Goal: Task Accomplishment & Management: Use online tool/utility

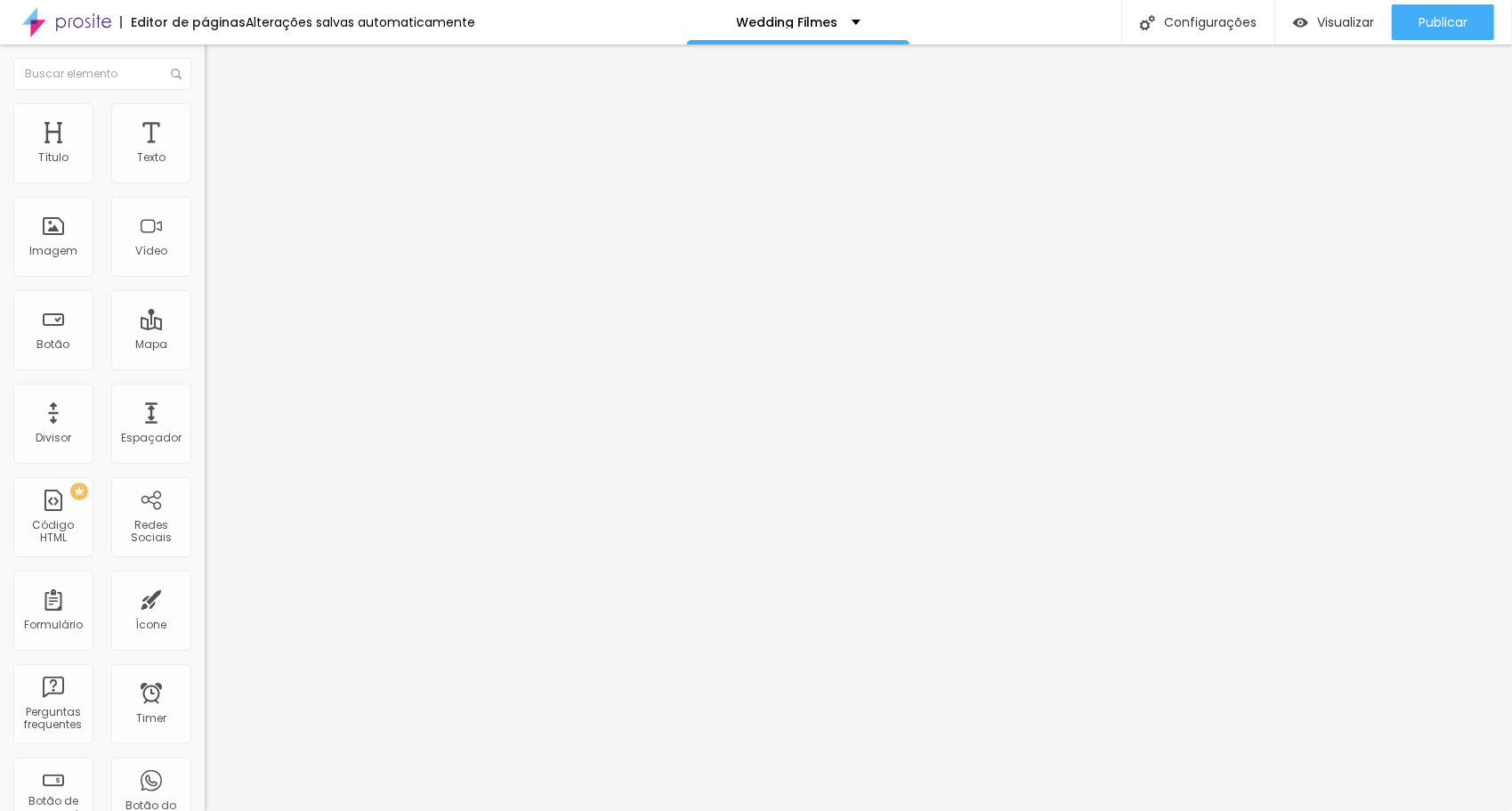
click at [221, 122] on span "Avançado" at bounding box center [250, 115] width 58 height 15
type input "60"
type input "59"
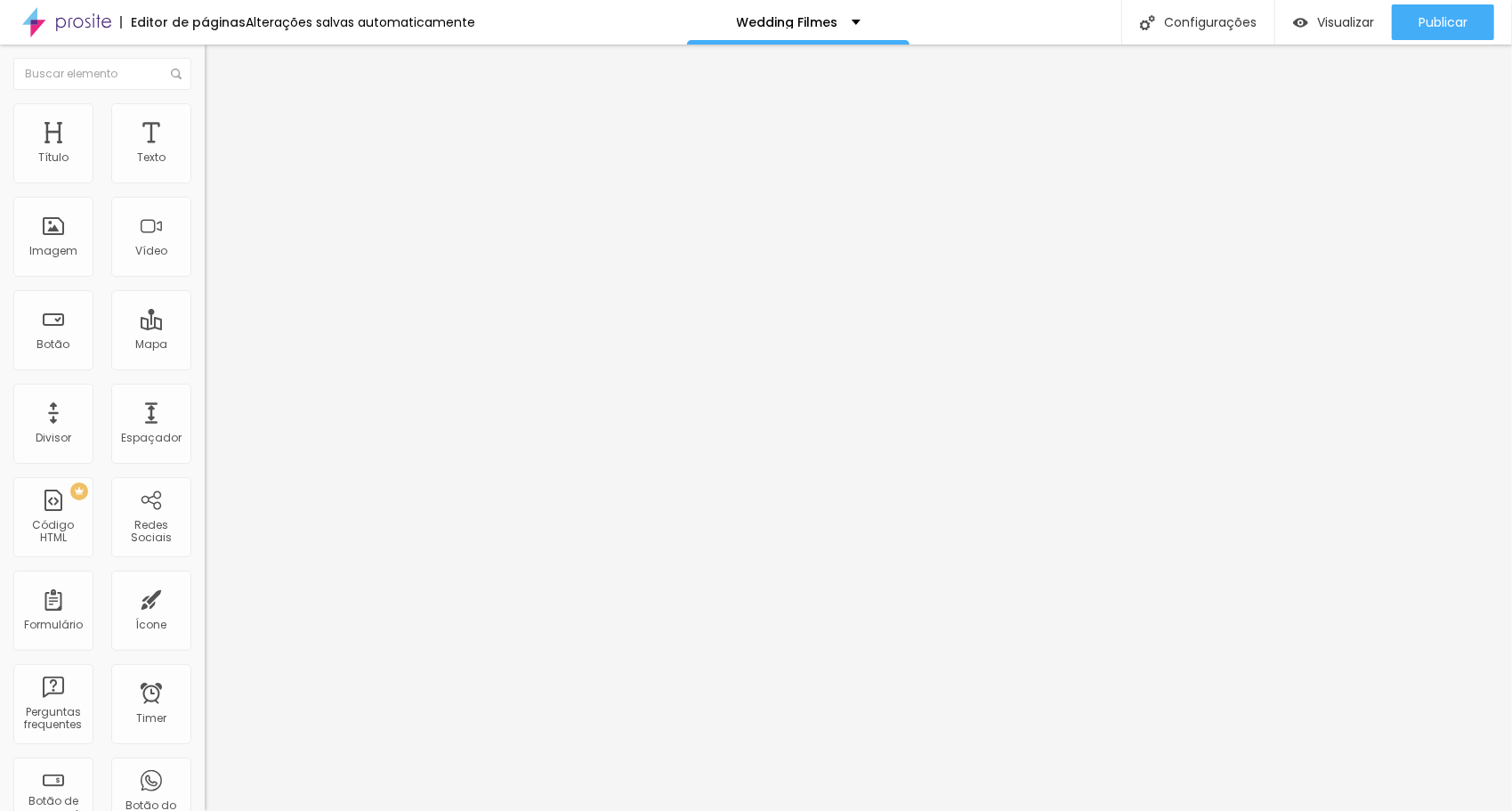
type input "58"
type input "57"
type input "56"
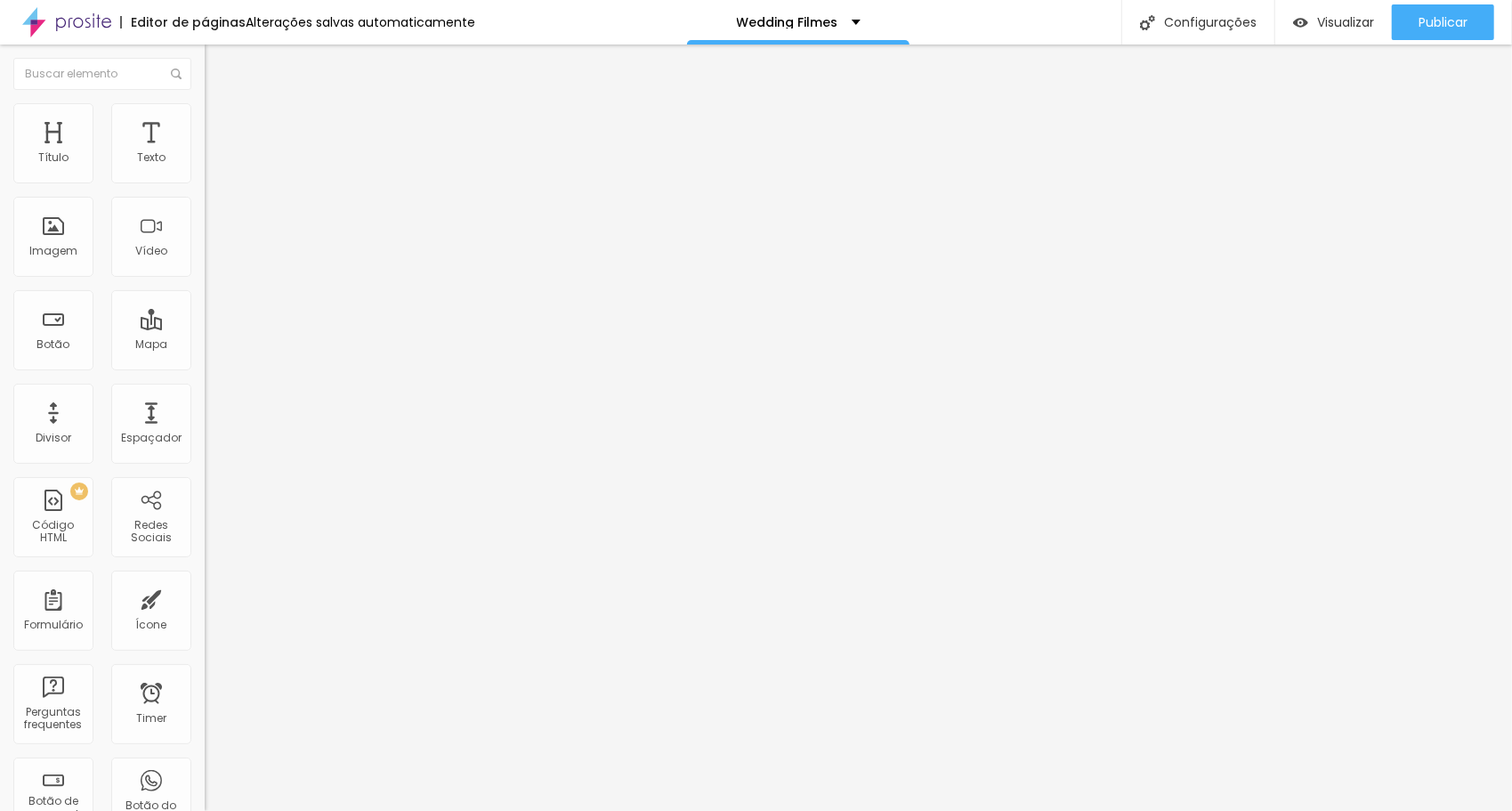
type input "56"
type input "55"
type input "53"
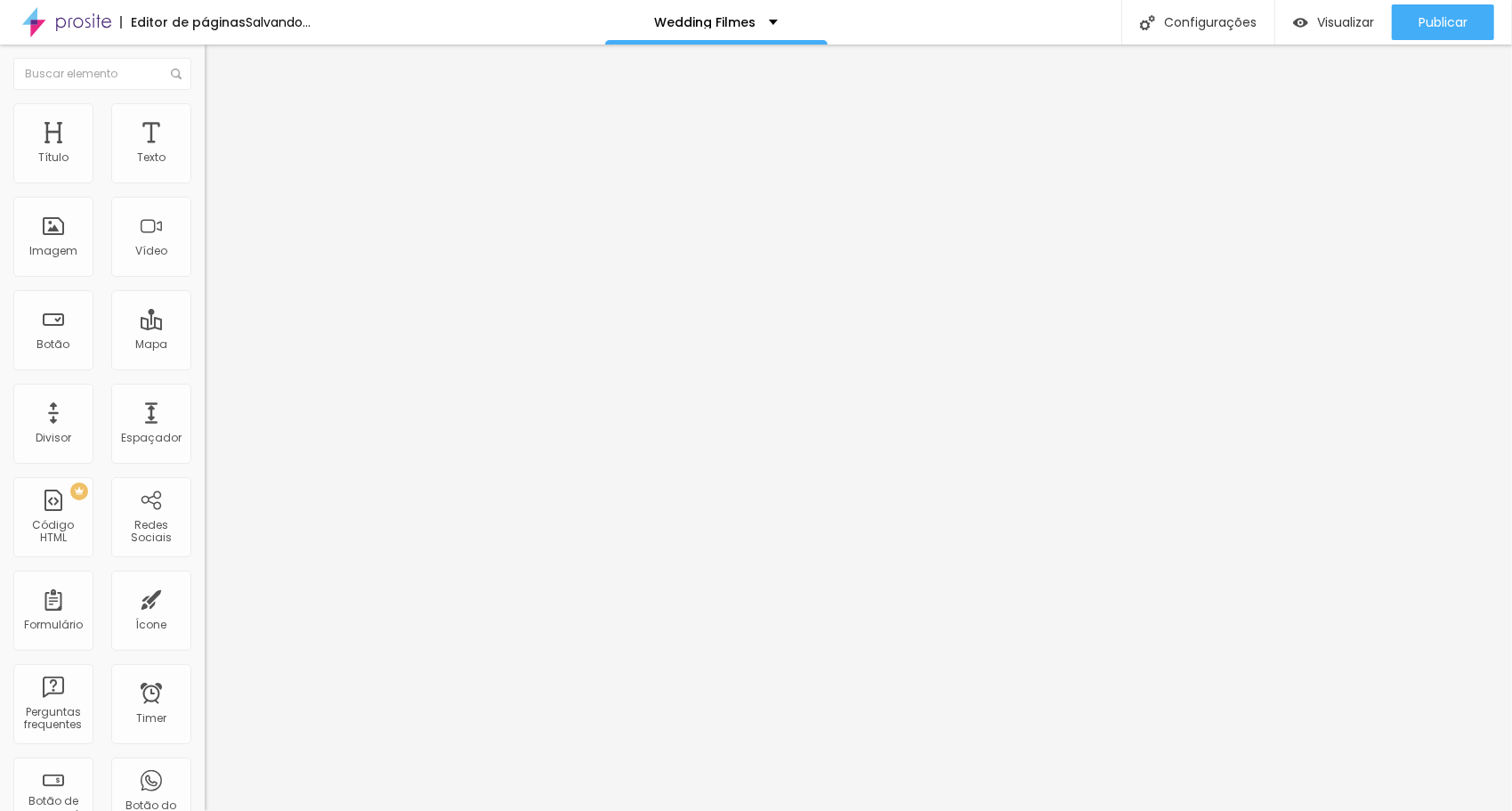
type input "51"
type input "47"
type input "46"
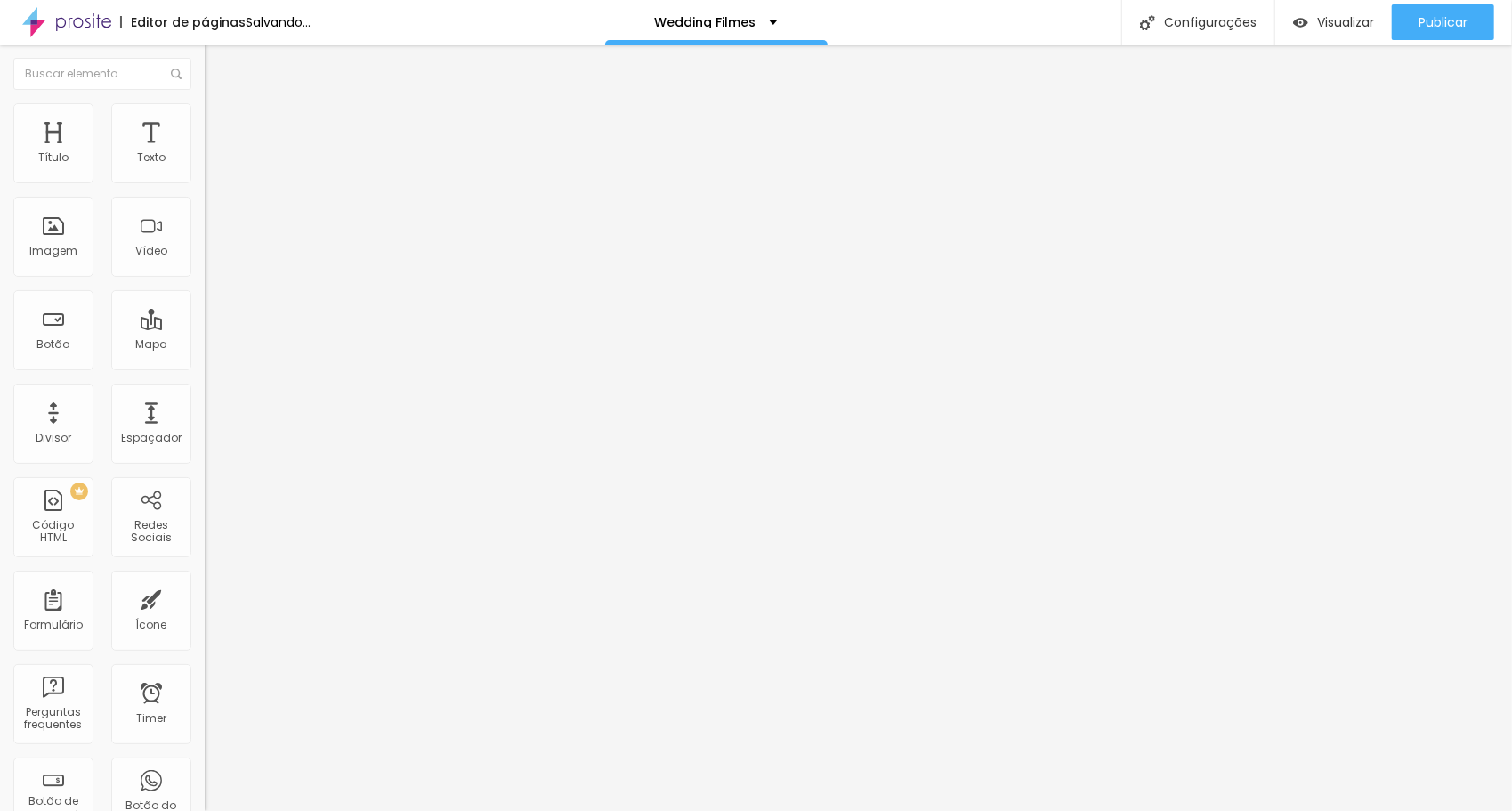
type input "46"
type input "44"
type input "43"
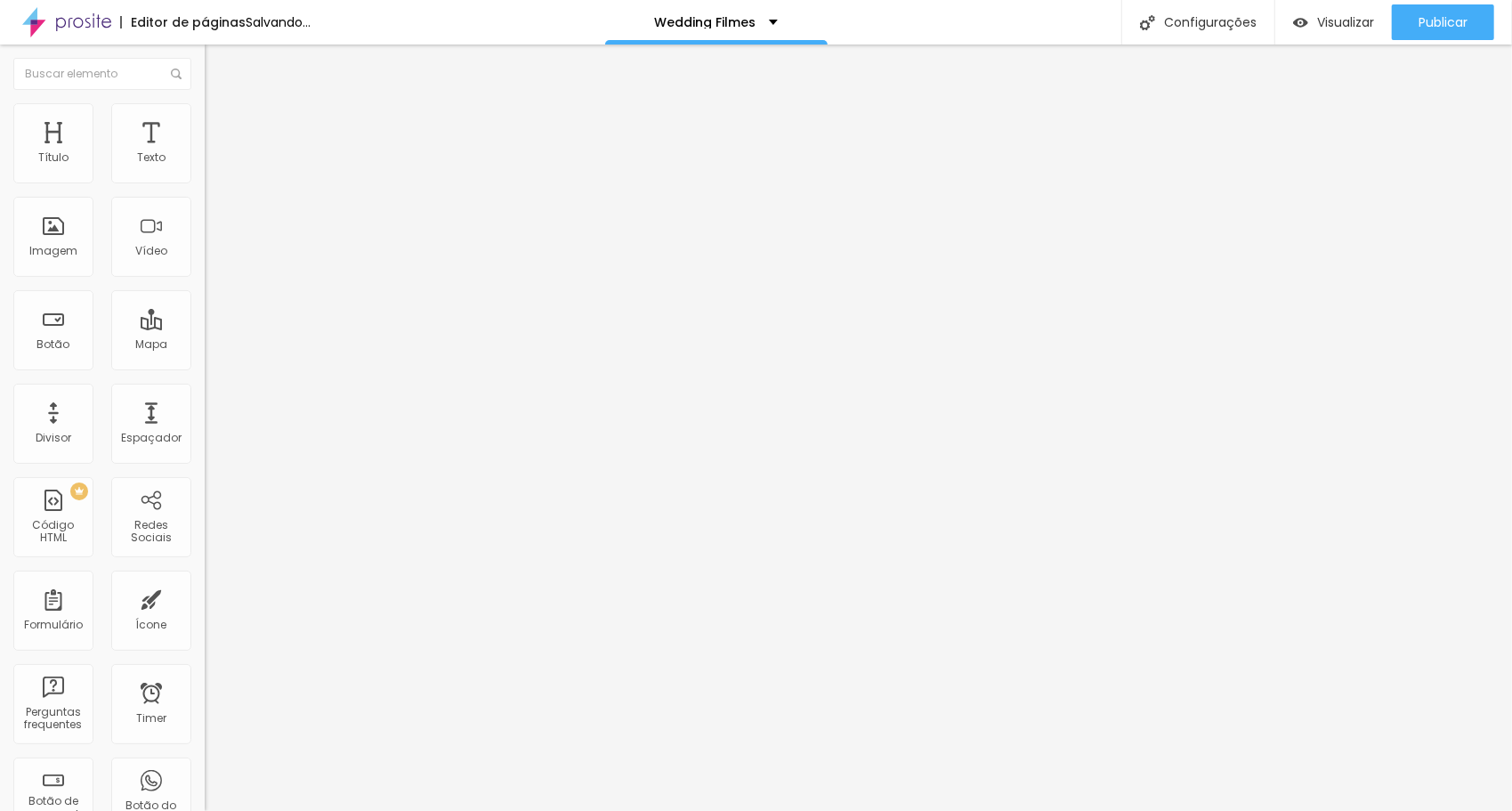
type input "41"
type input "39"
type input "38"
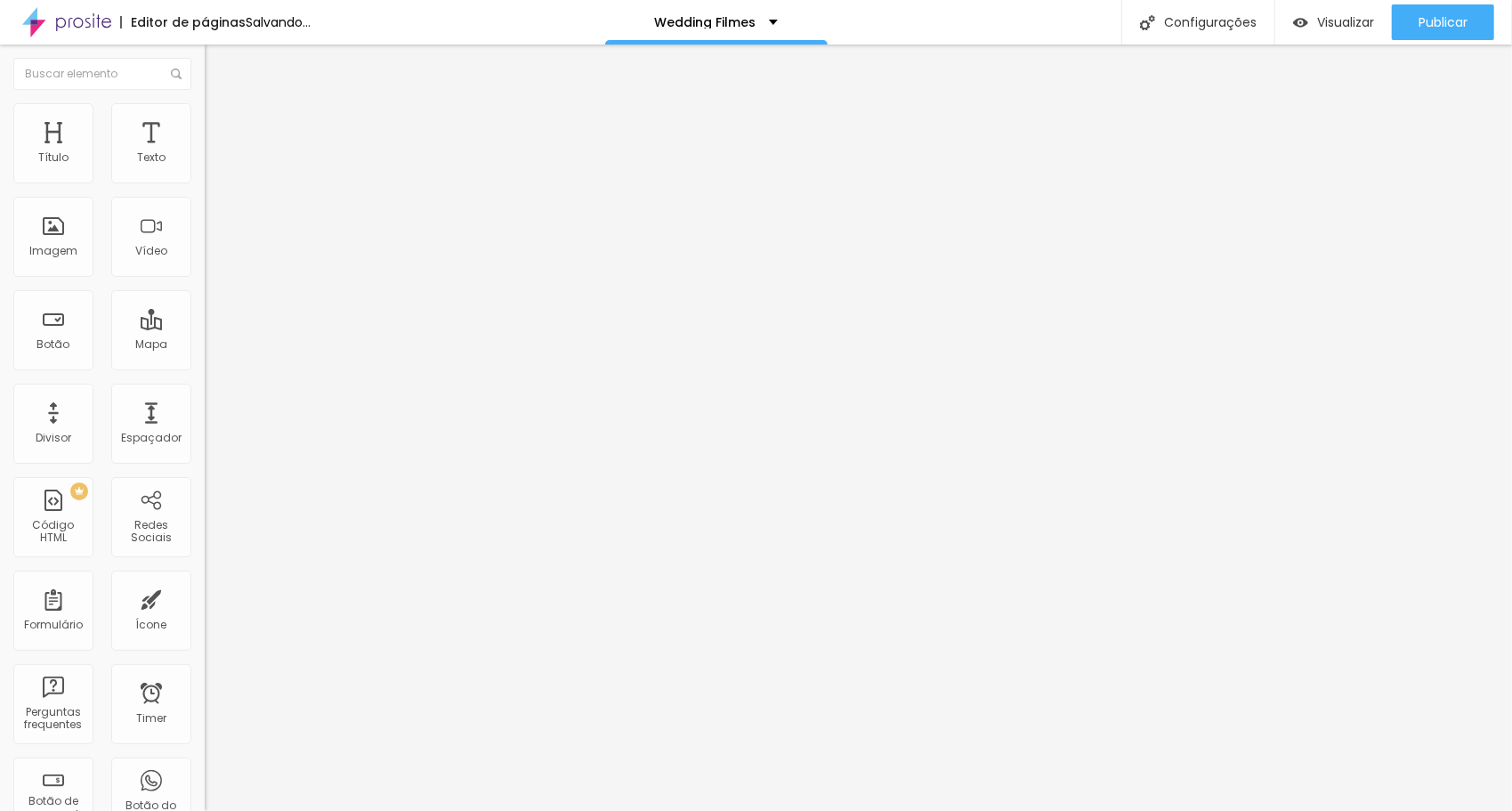
type input "38"
type input "36"
type input "35"
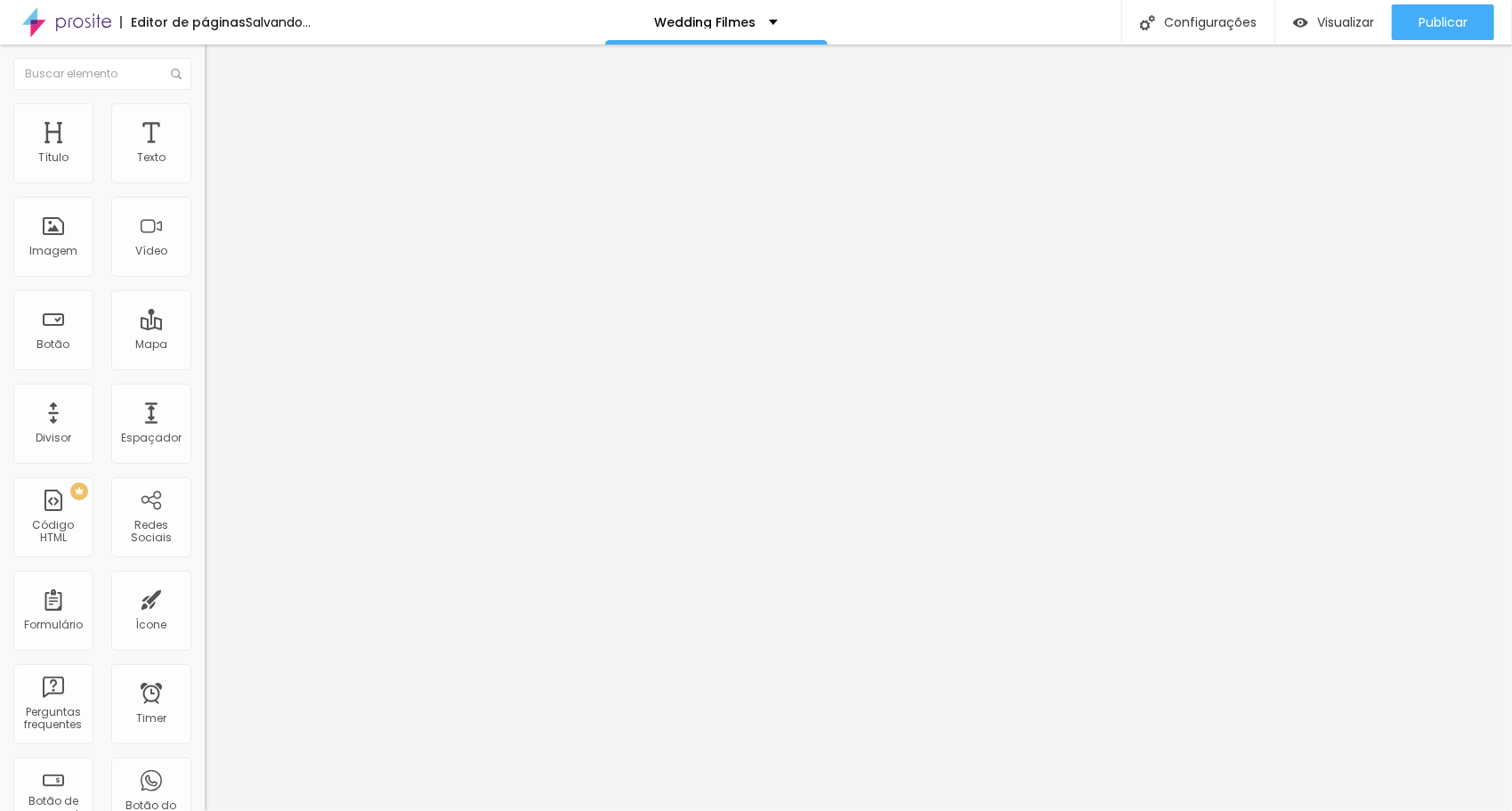
type input "34"
type input "32"
type input "30"
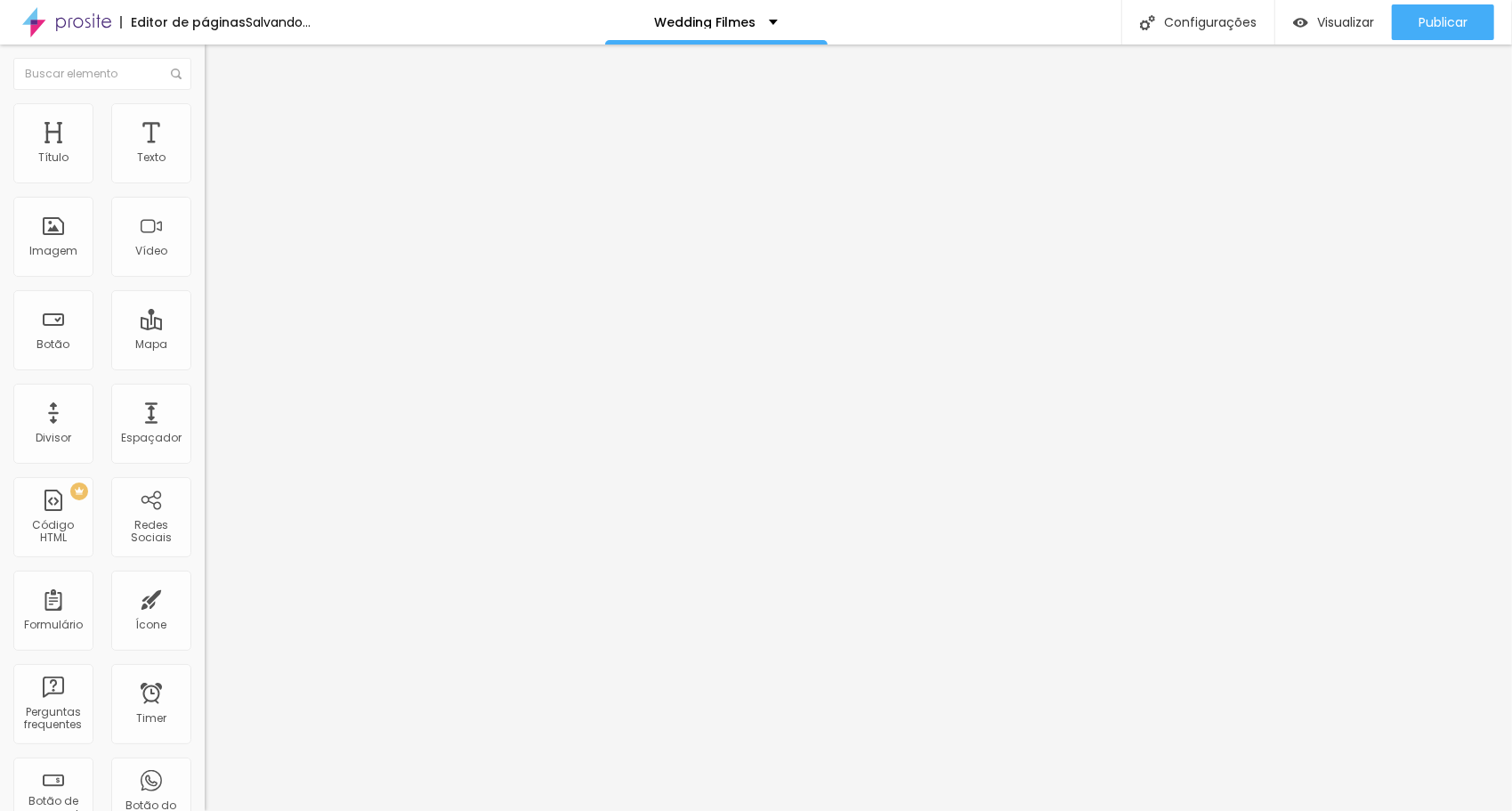
type input "30"
type input "29"
type input "27"
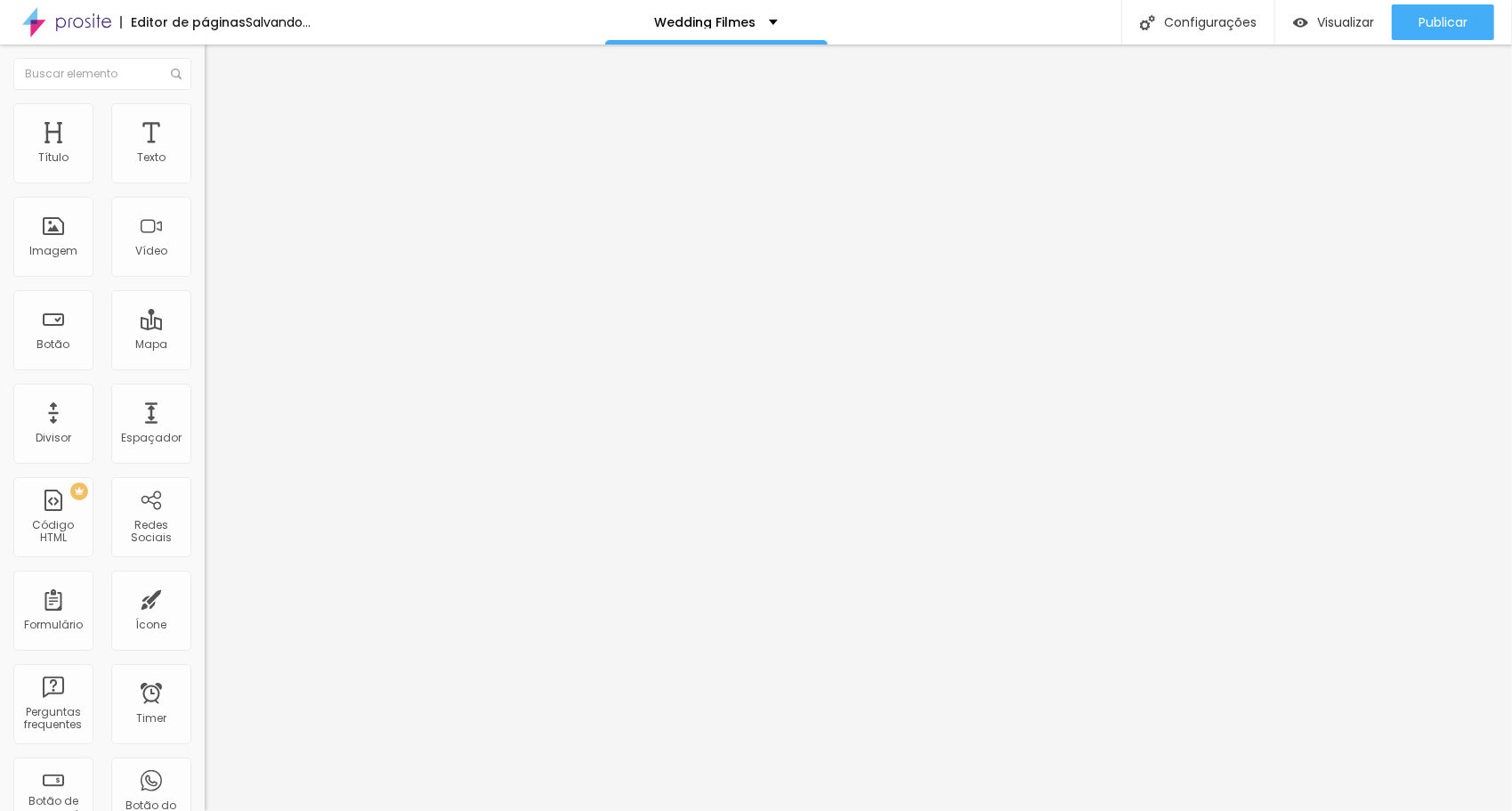
type input "26"
type input "24"
type input "23"
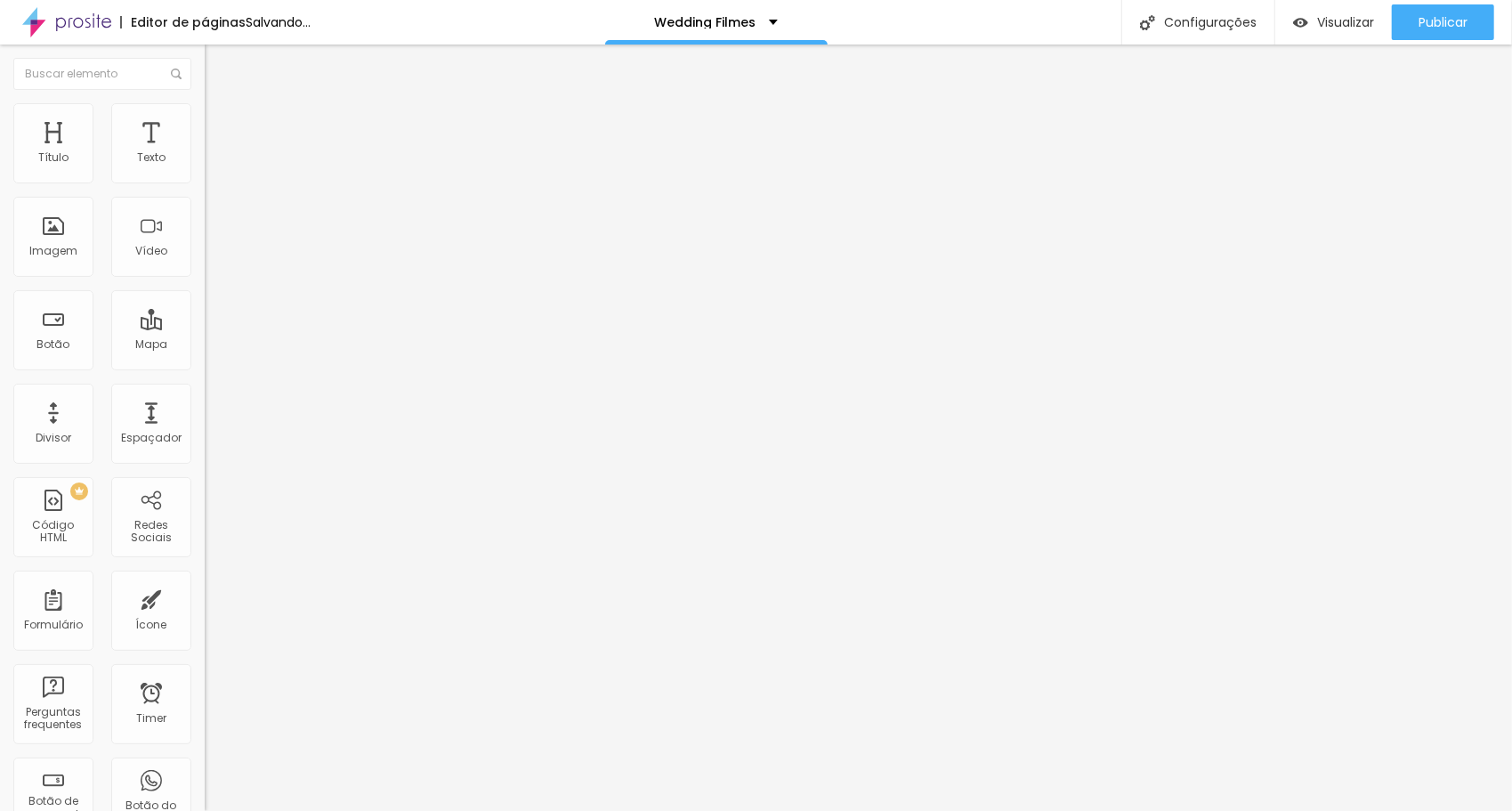
type input "23"
type input "22"
type input "20"
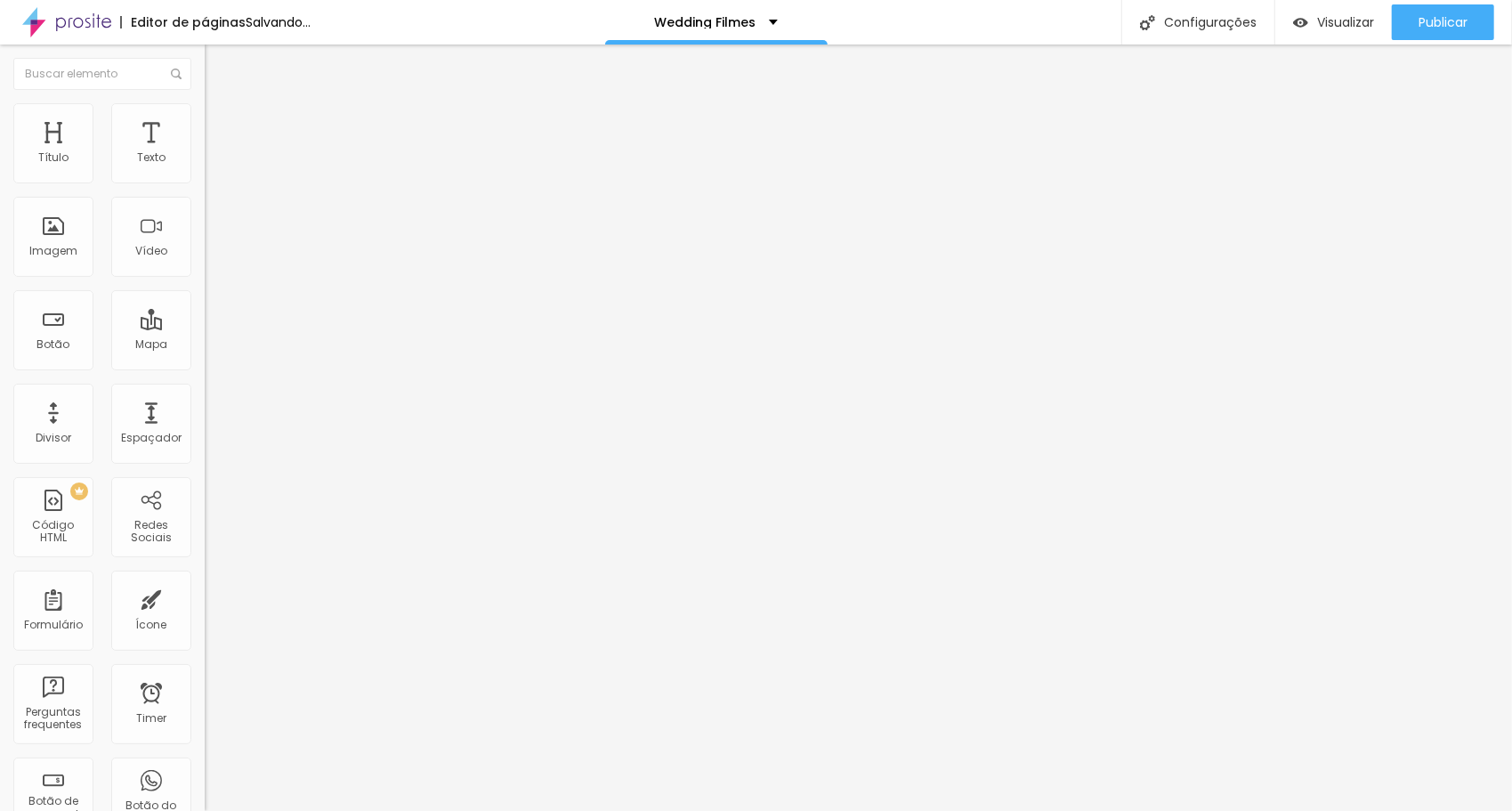
type input "19"
type input "18"
type input "17"
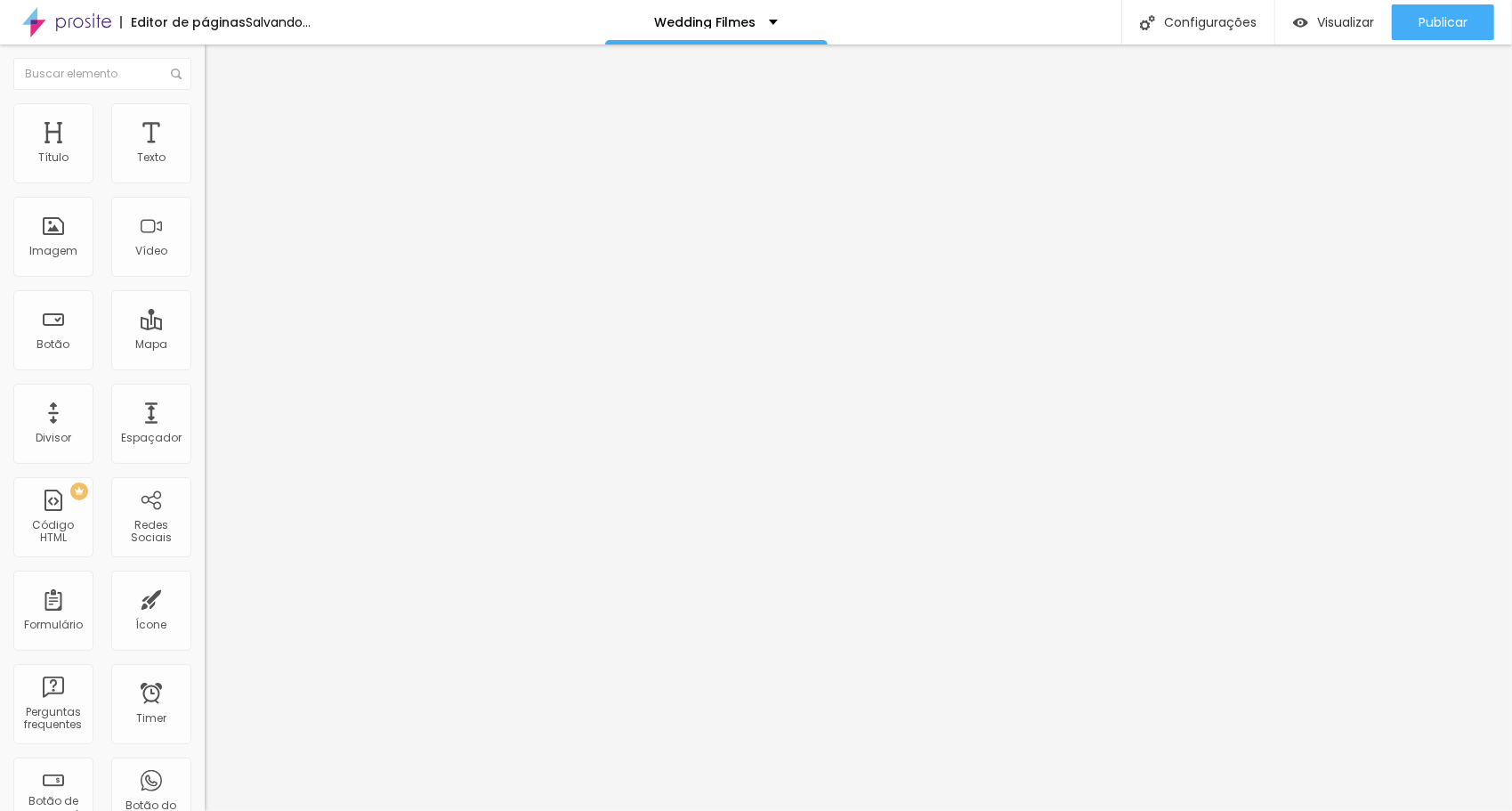
type input "17"
type input "16"
type input "15"
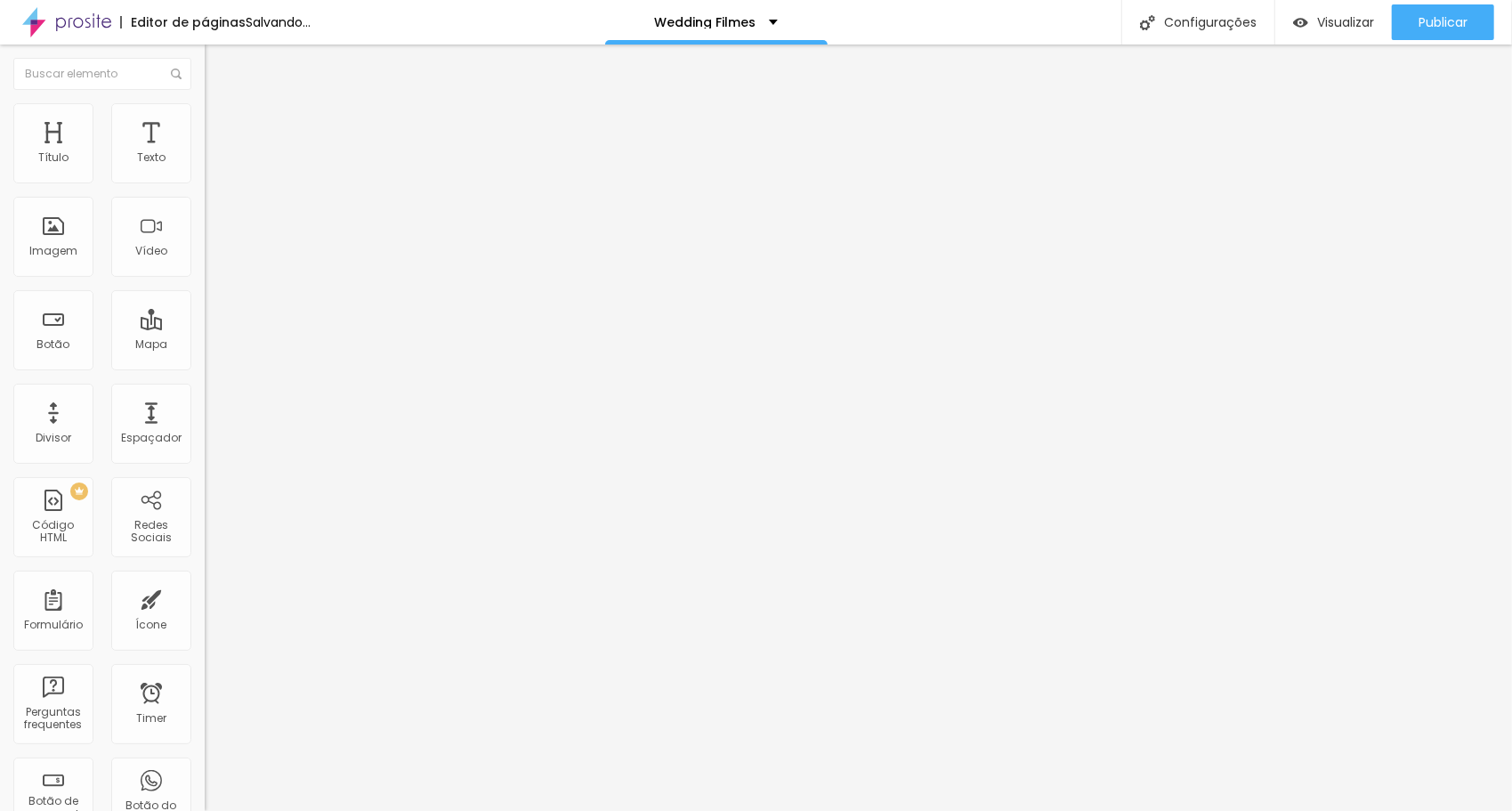
type input "14"
type input "12"
type input "11"
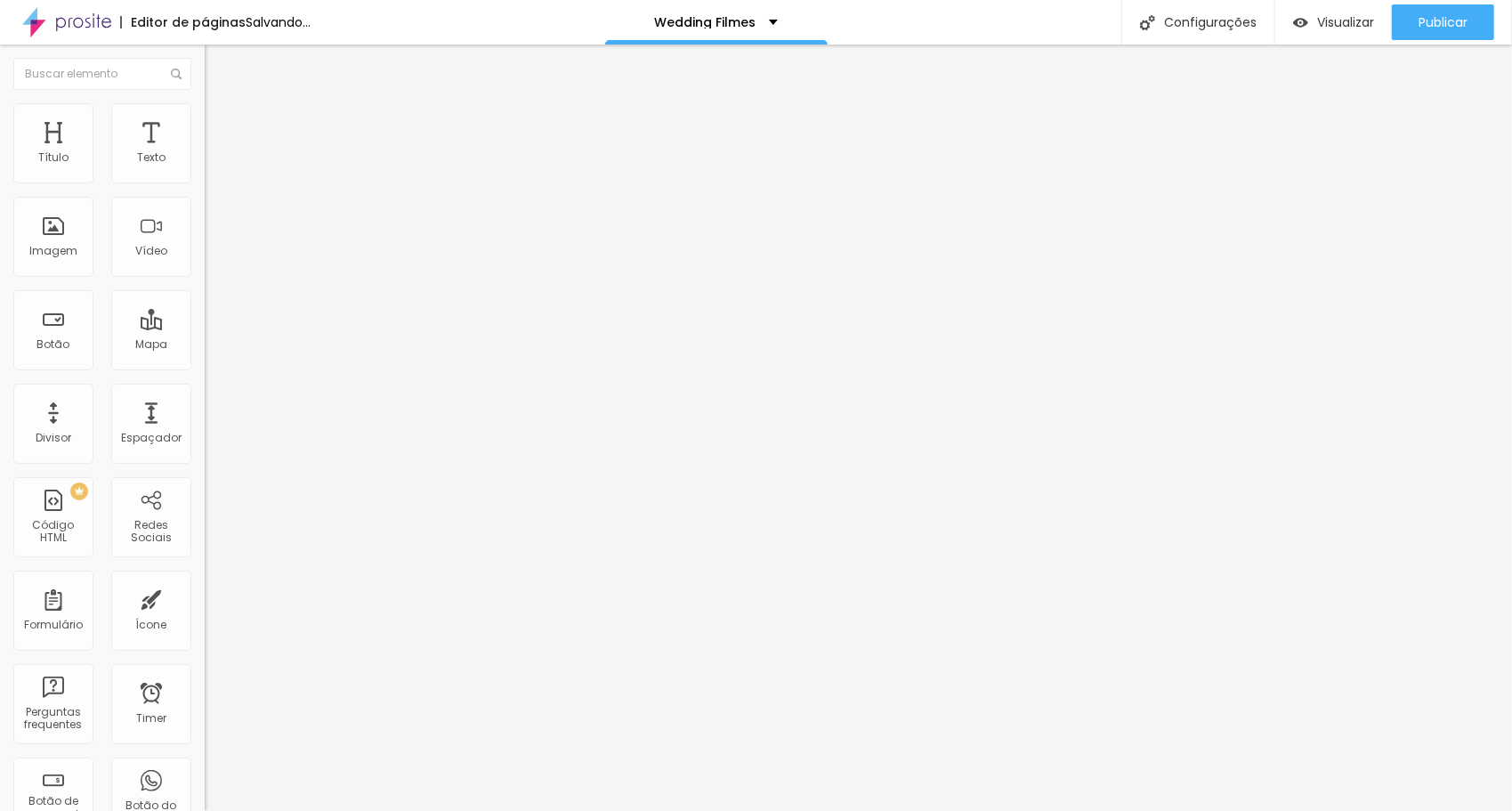
type input "11"
type input "9"
type input "8"
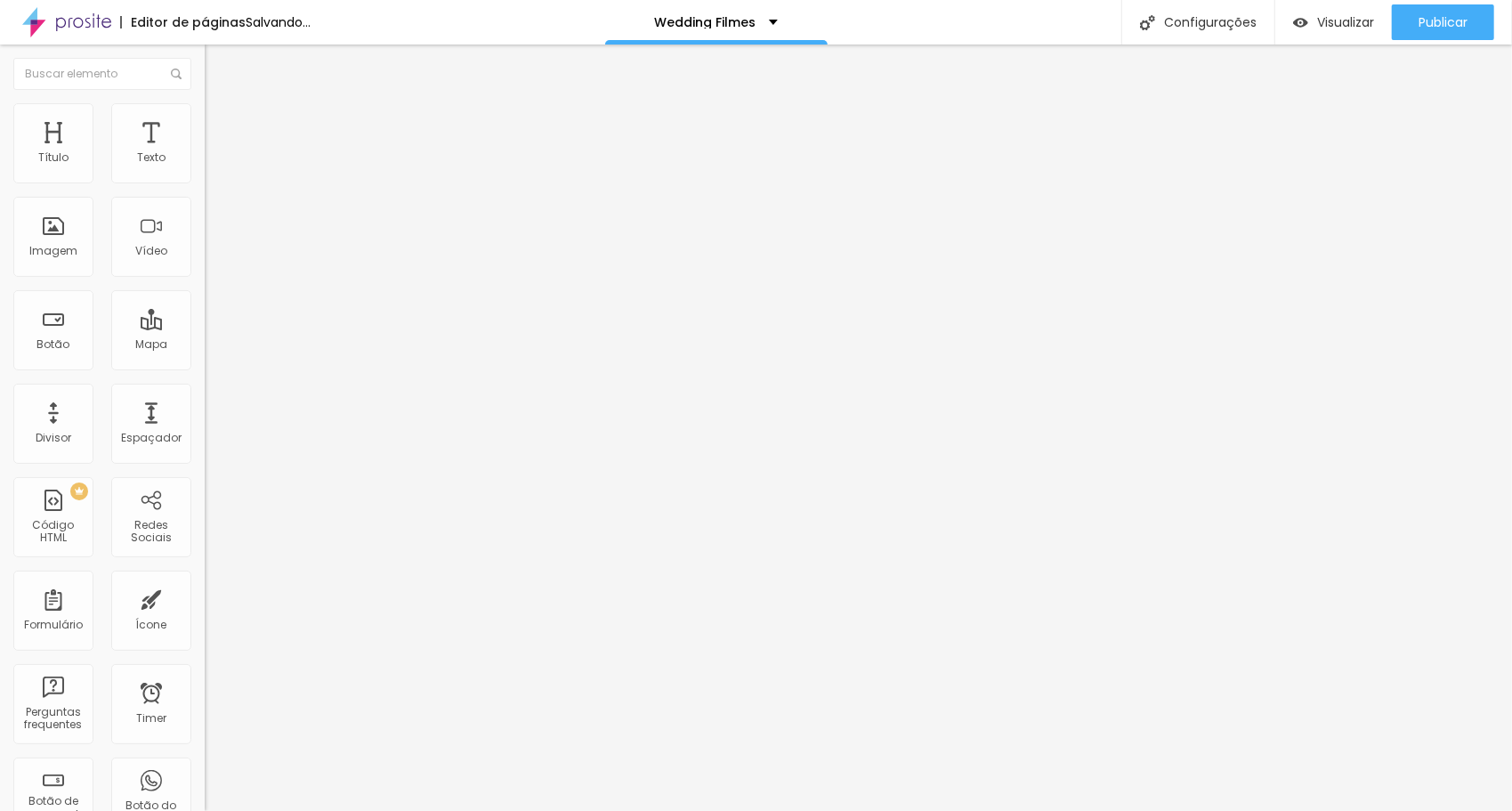
type input "7"
type input "5"
type input "4"
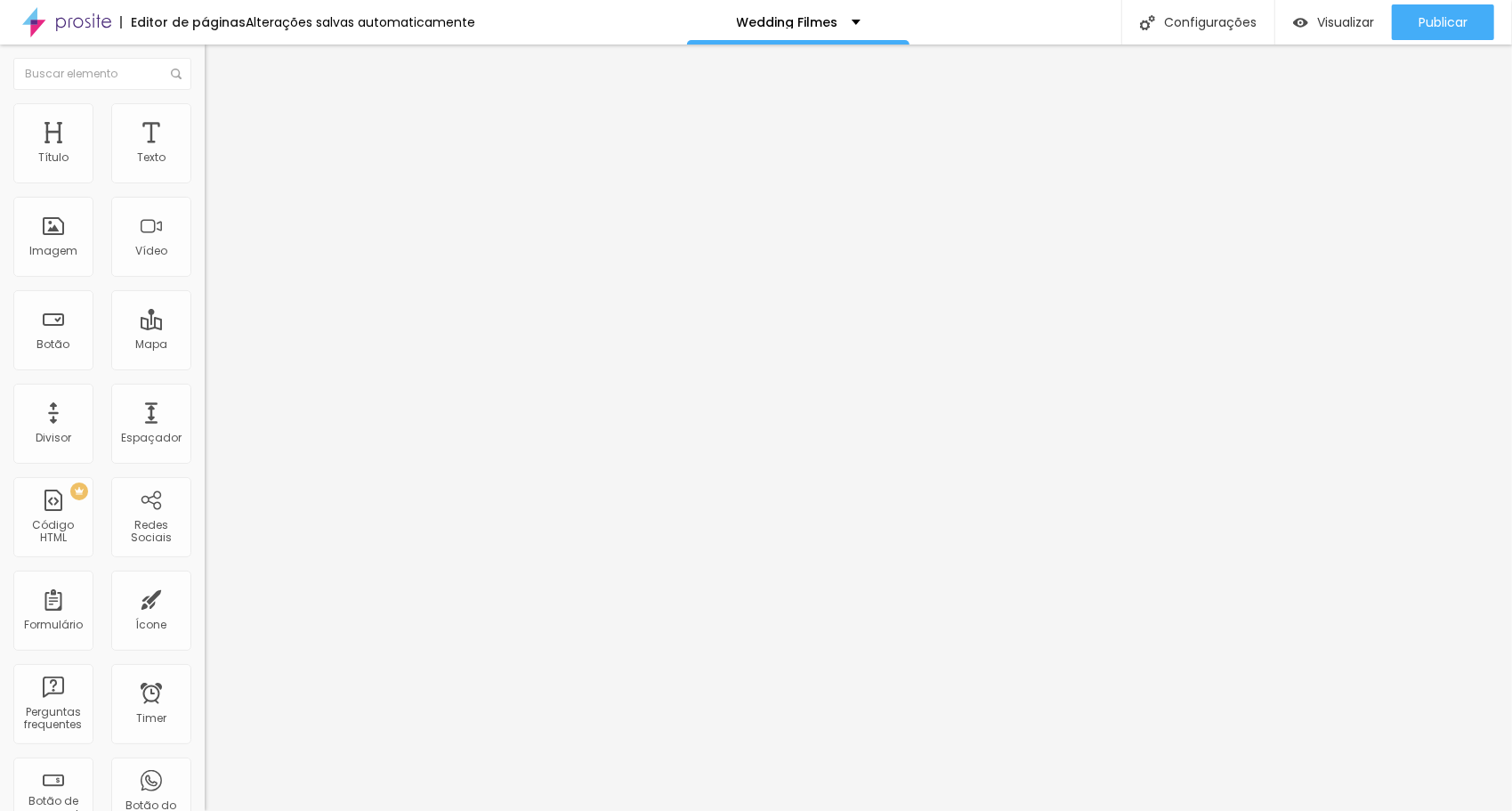
type input "4"
type input "2"
type input "1"
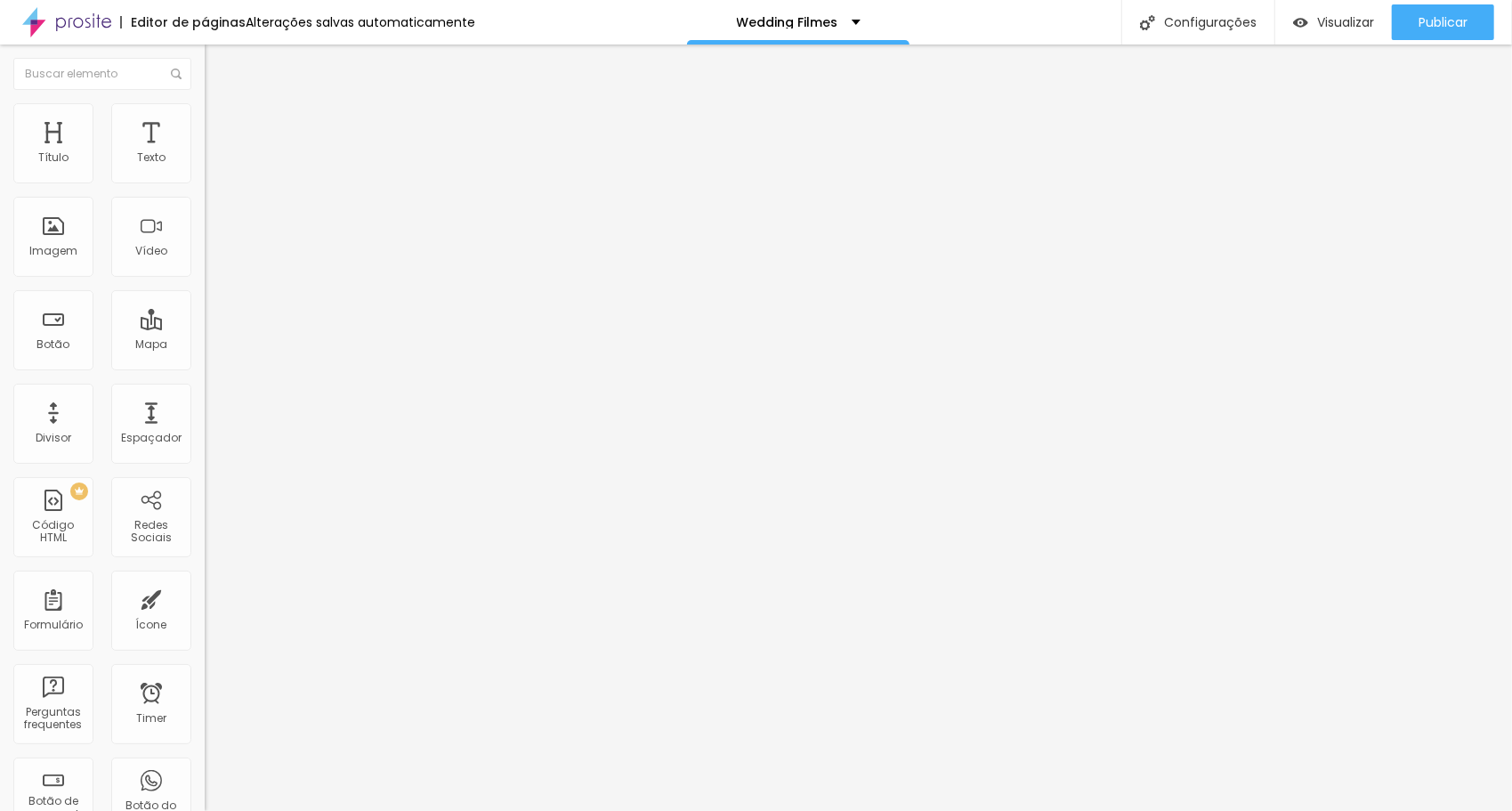
type input "0"
drag, startPoint x: 103, startPoint y: 211, endPoint x: 9, endPoint y: 202, distance: 94.4
click at [204, 579] on input "range" at bounding box center [262, 586] width 115 height 14
type input "1"
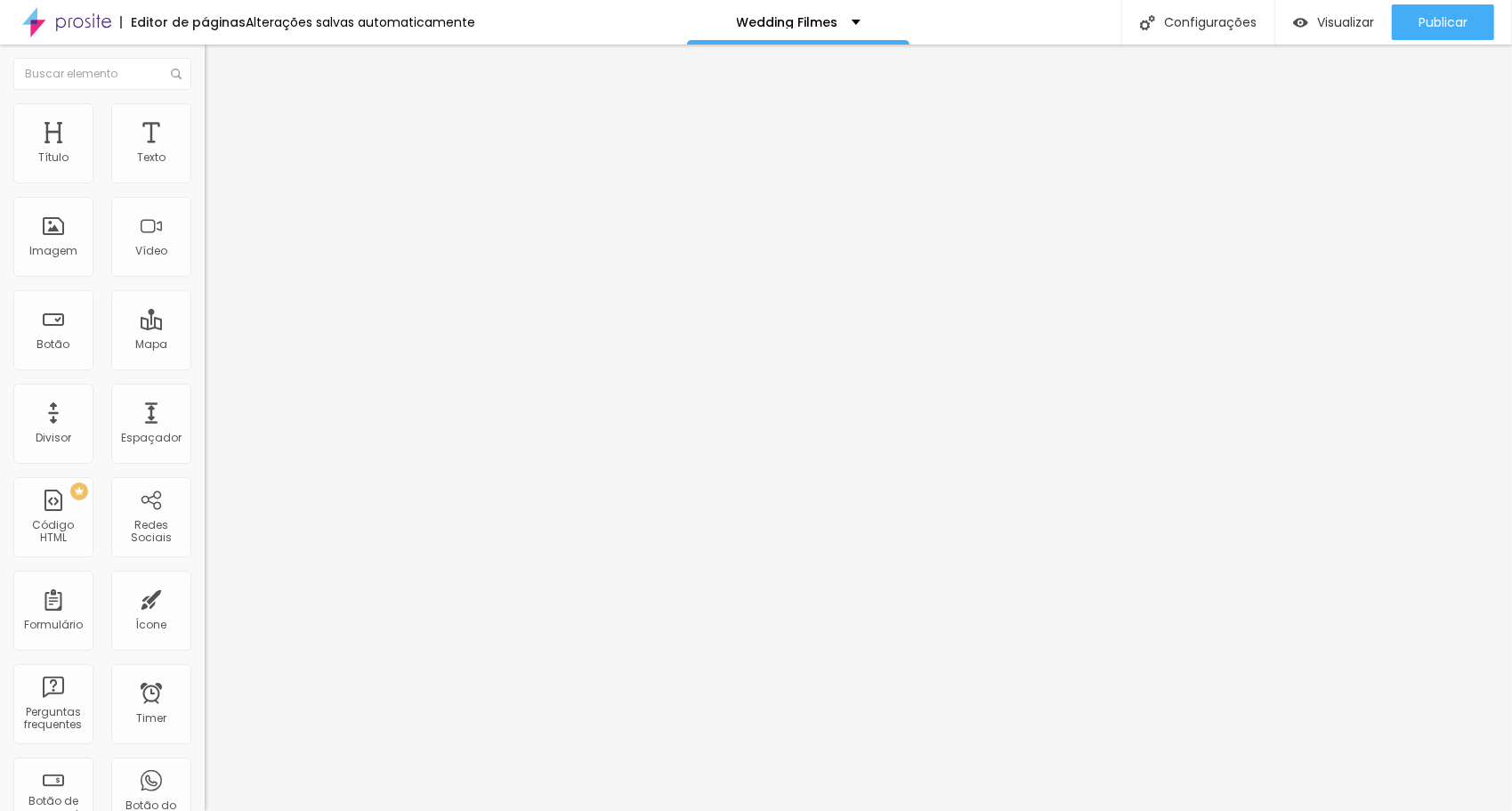
type input "1"
type input "2"
type input "3"
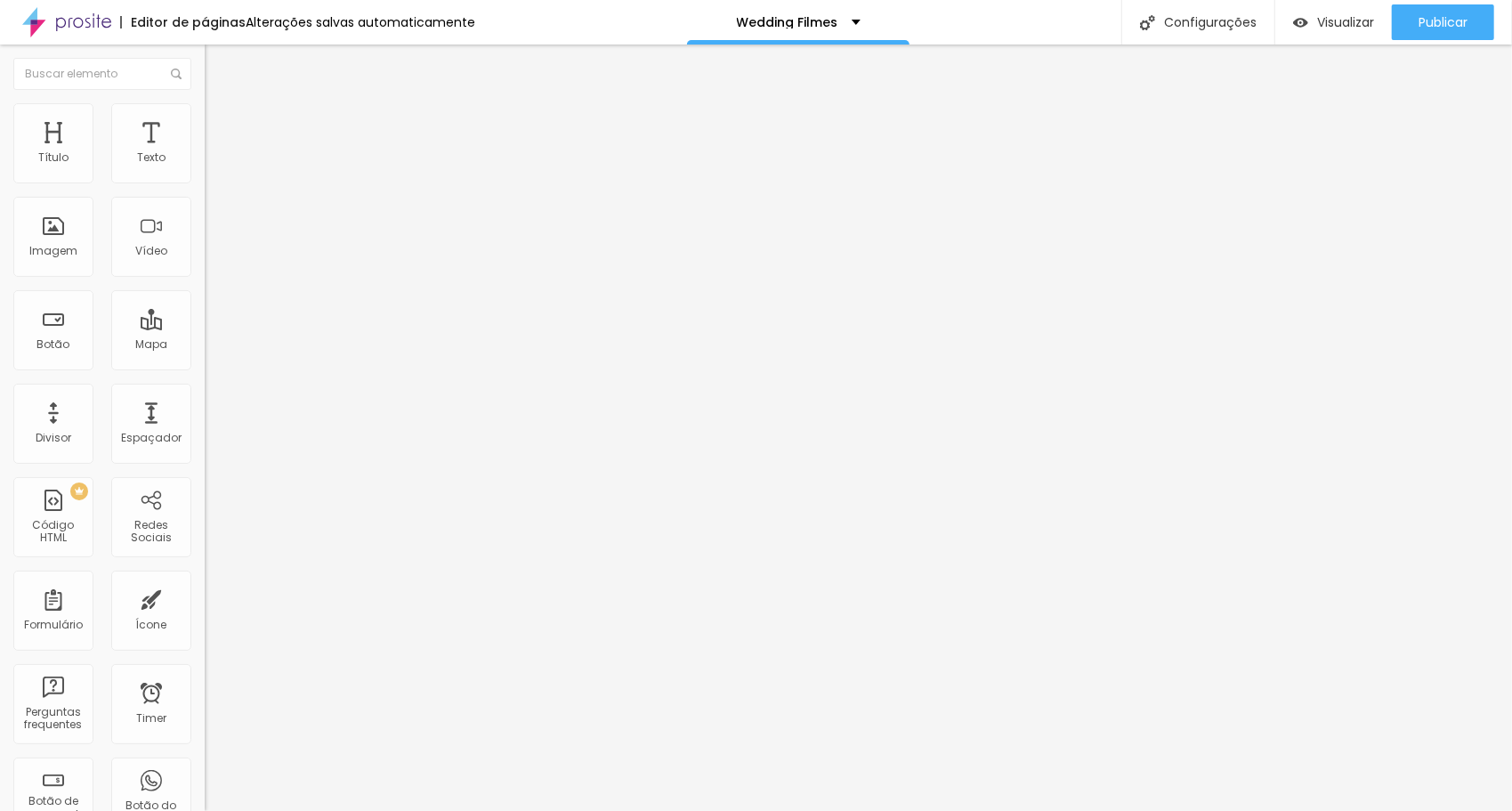
type input "6"
type input "7"
type input "8"
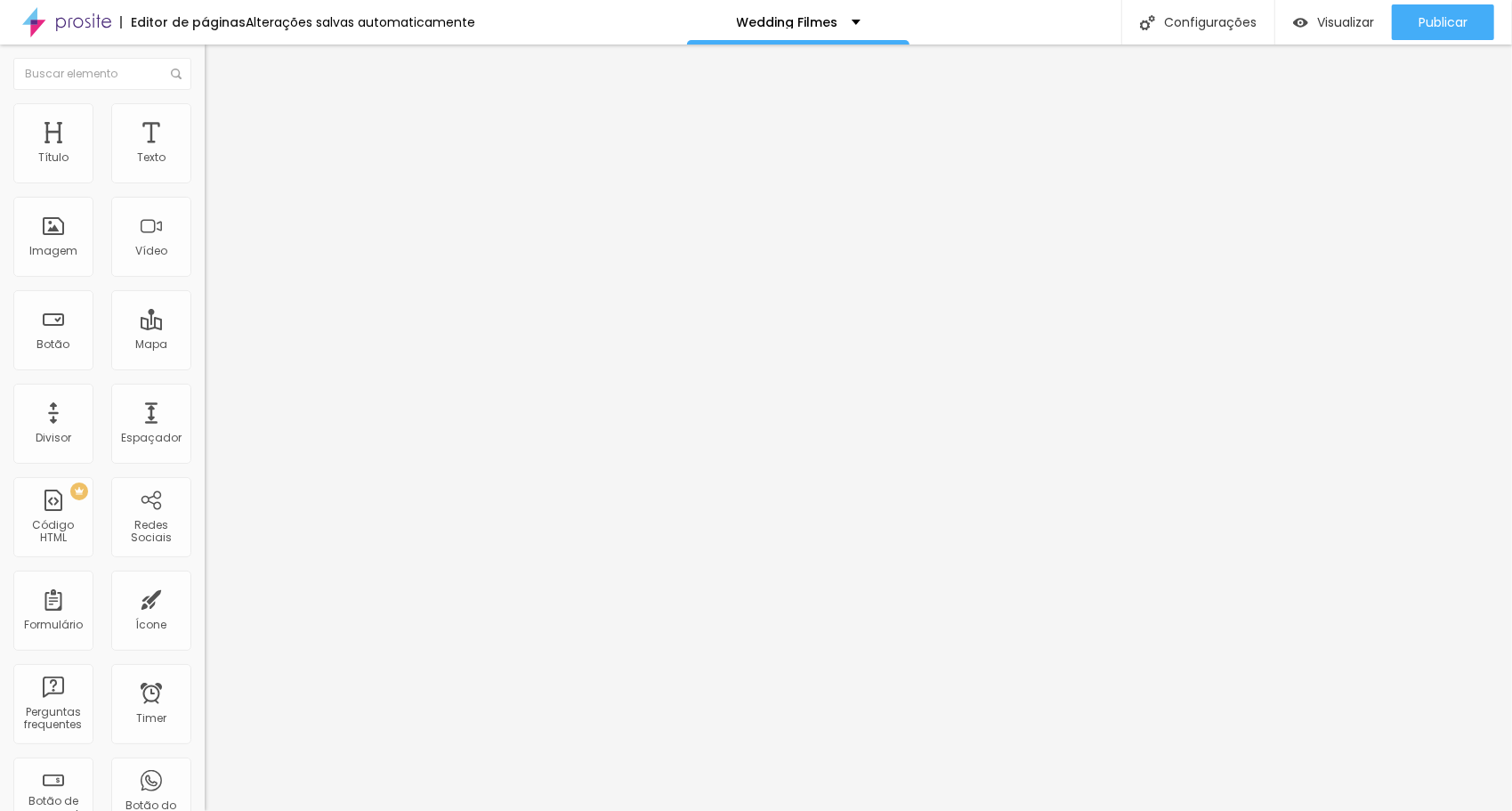
type input "8"
type input "9"
type input "10"
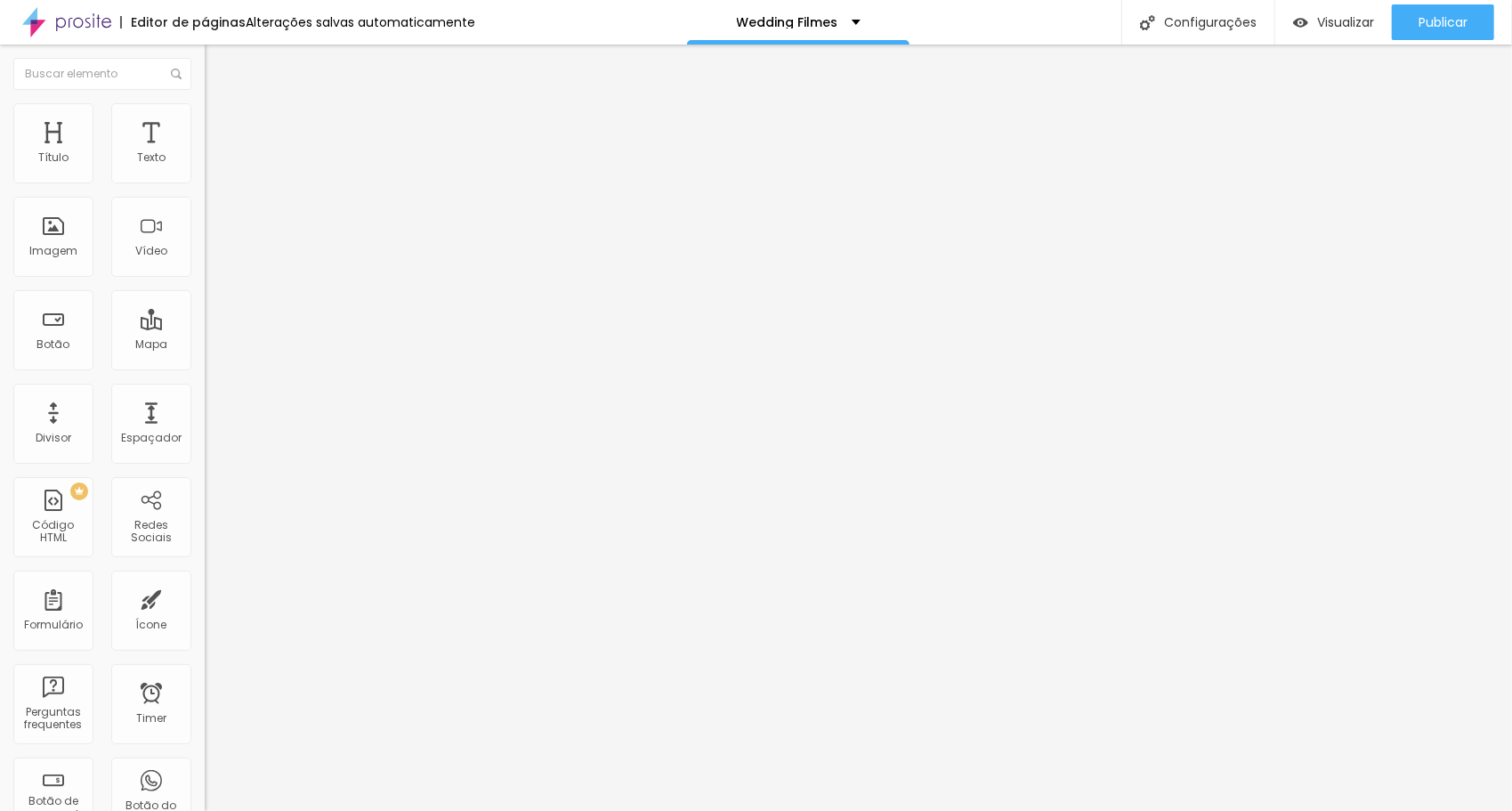
type input "19"
type input "27"
type input "30"
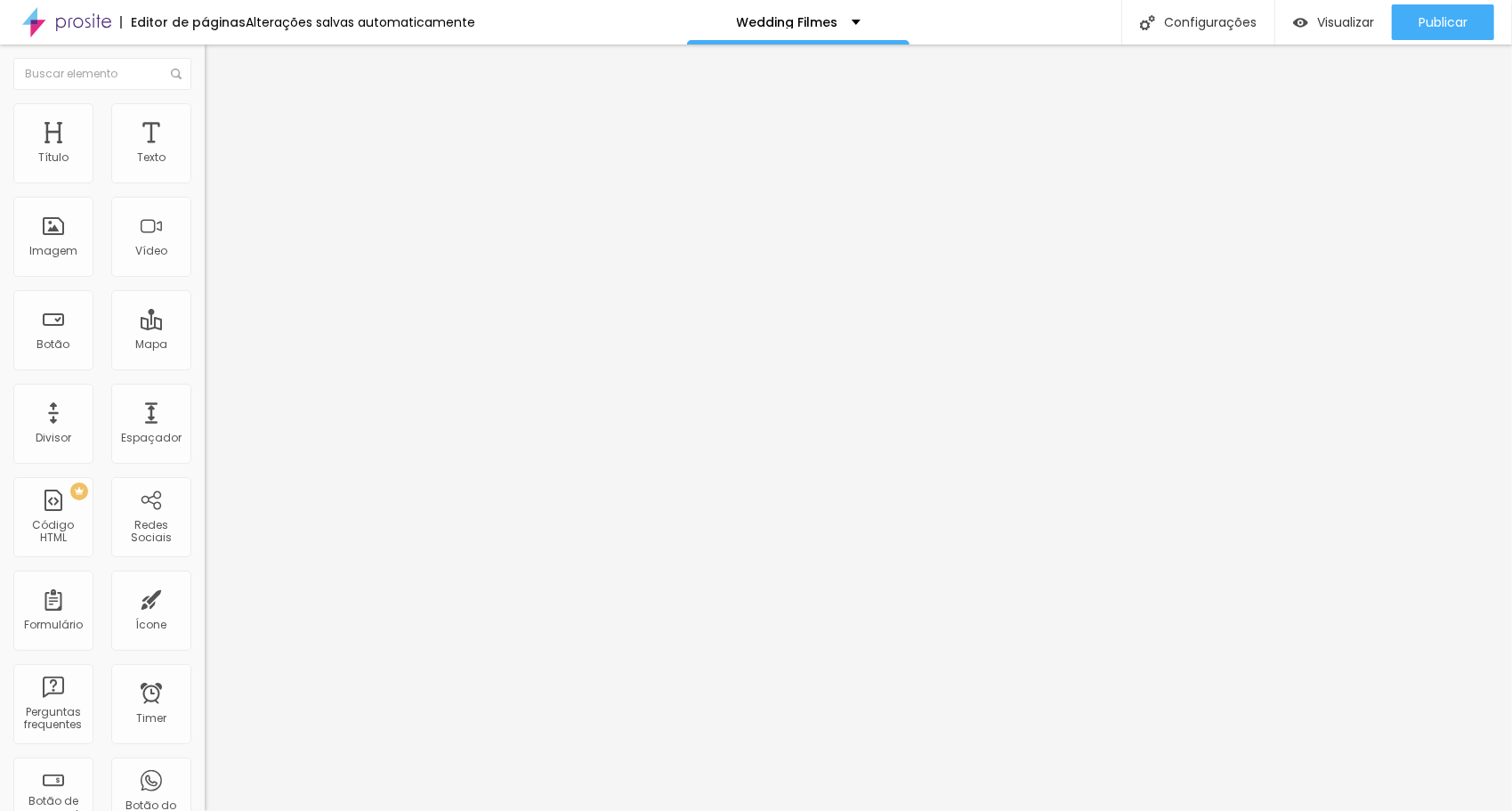
type input "30"
type input "33"
type input "35"
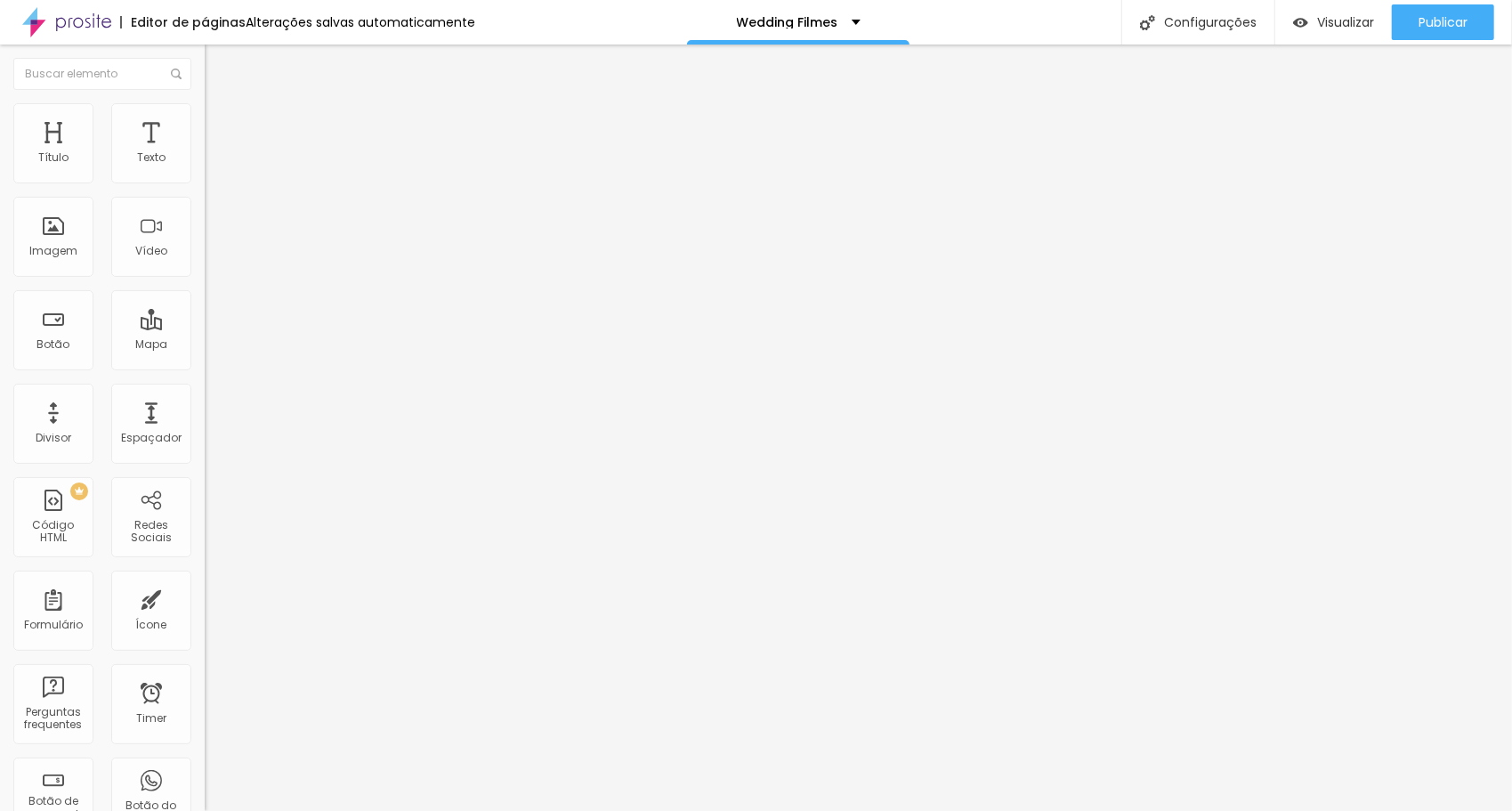
type input "36"
type input "38"
type input "40"
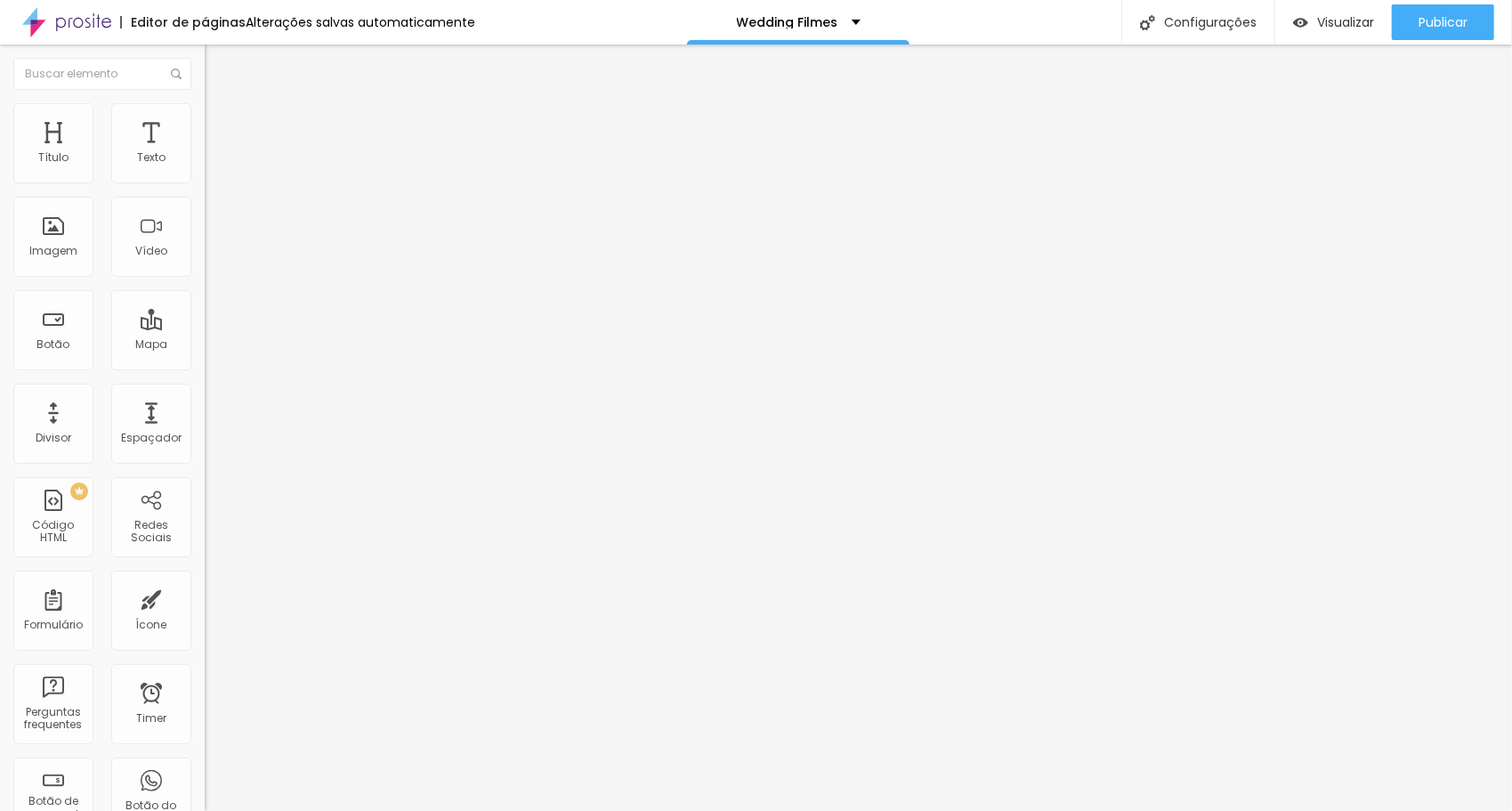
type input "40"
type input "43"
type input "44"
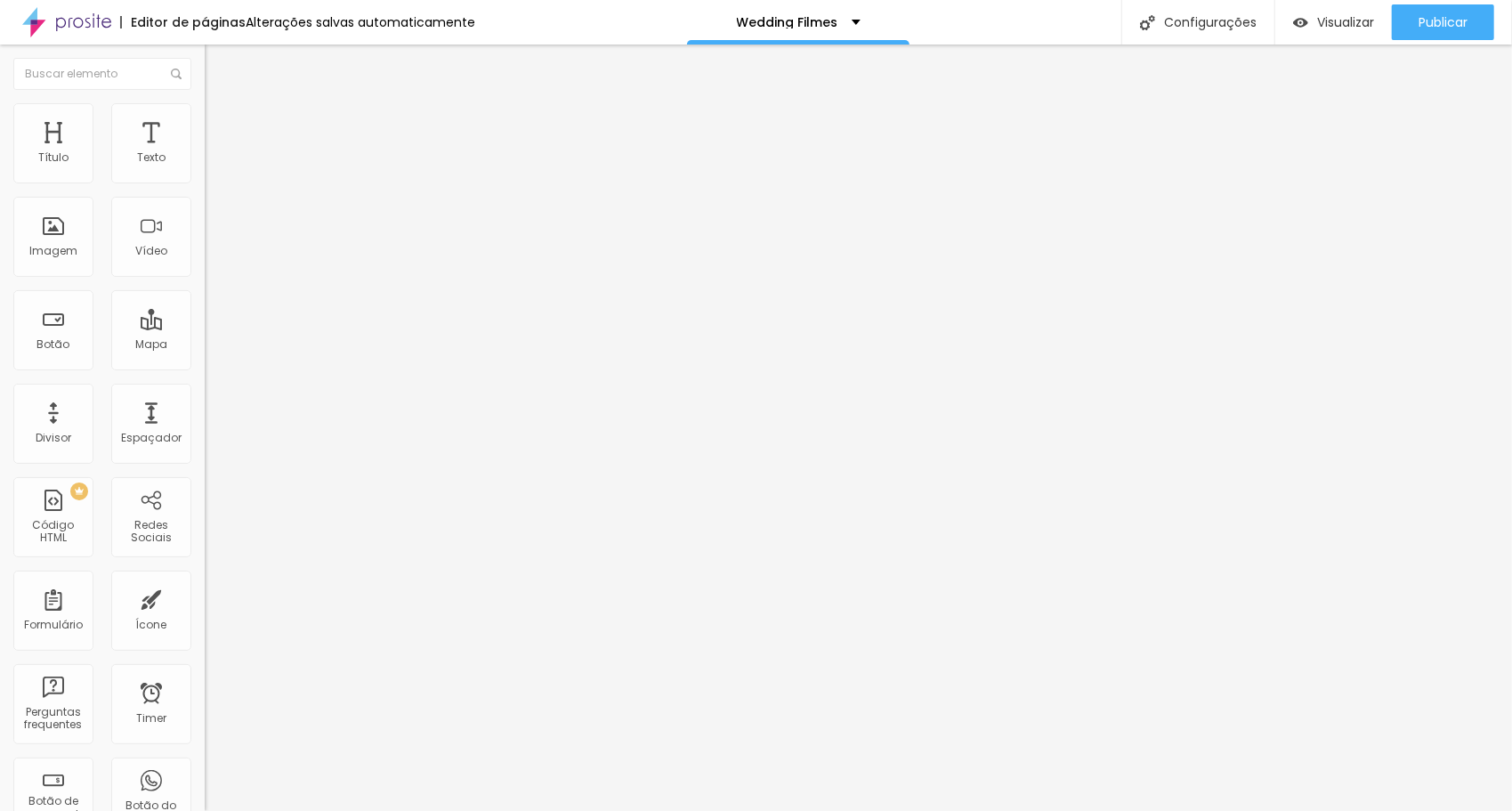
type input "46"
type input "47"
type input "50"
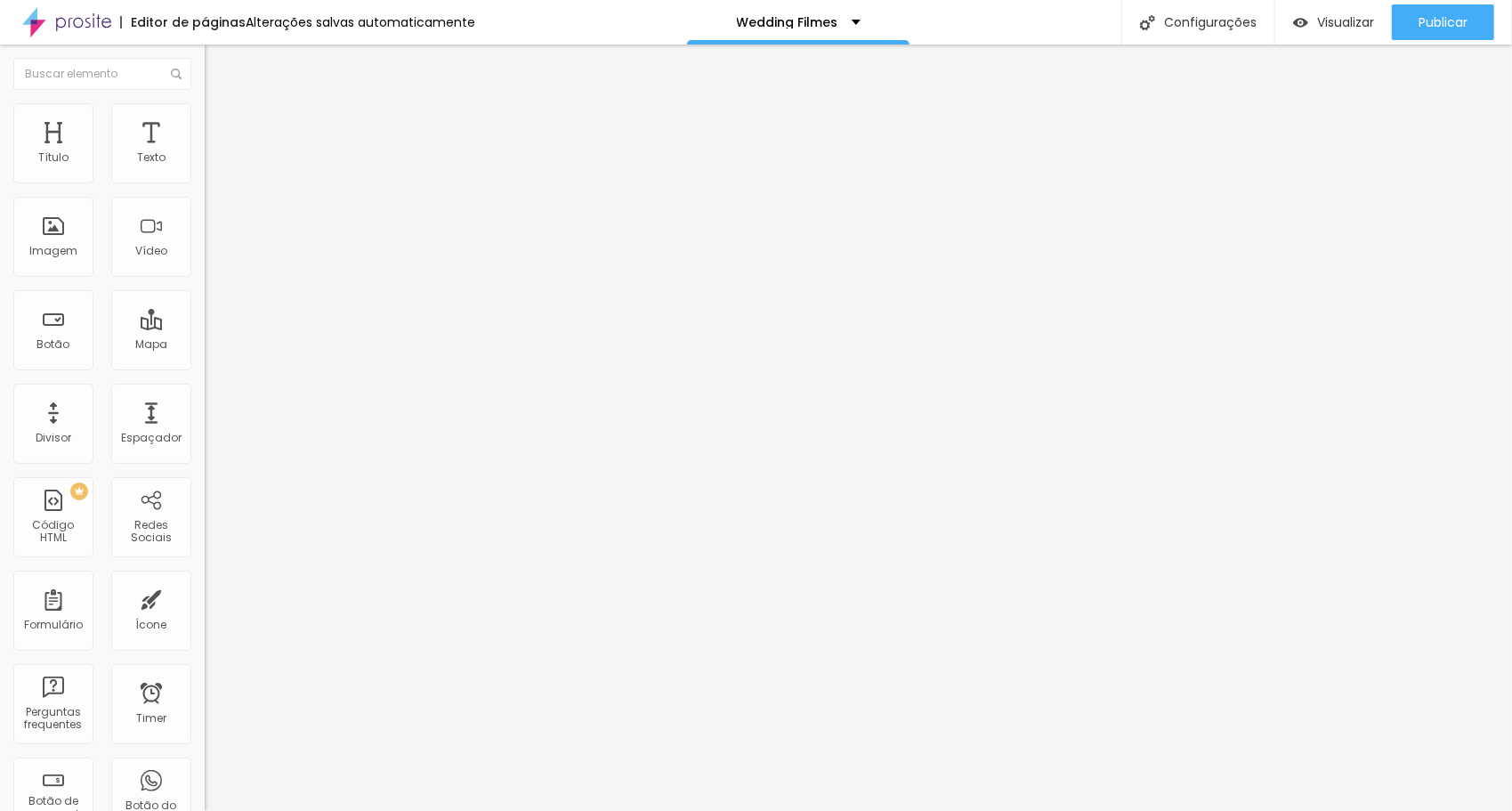
type input "50"
type input "52"
type input "55"
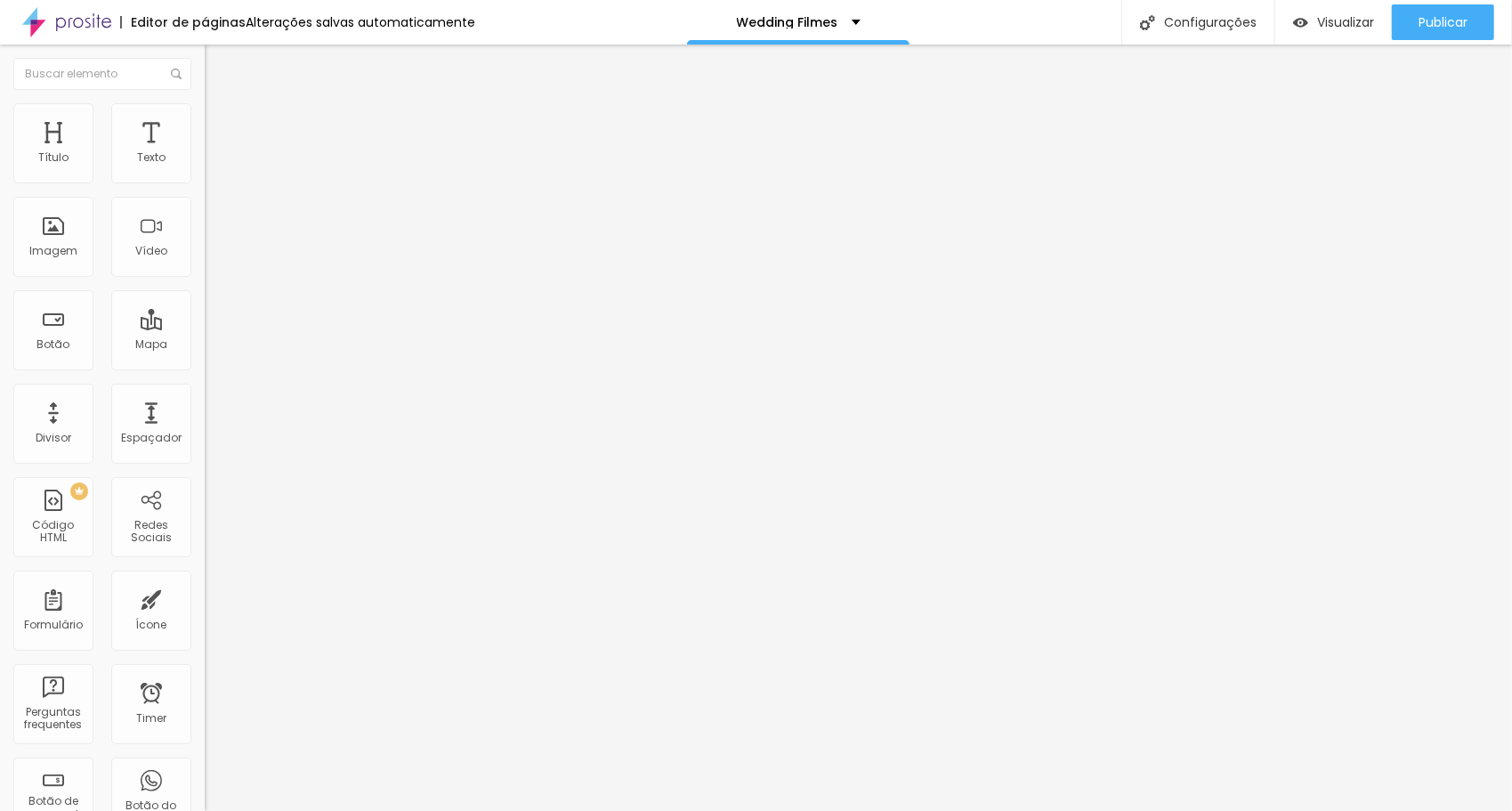
type input "56"
type input "58"
type input "60"
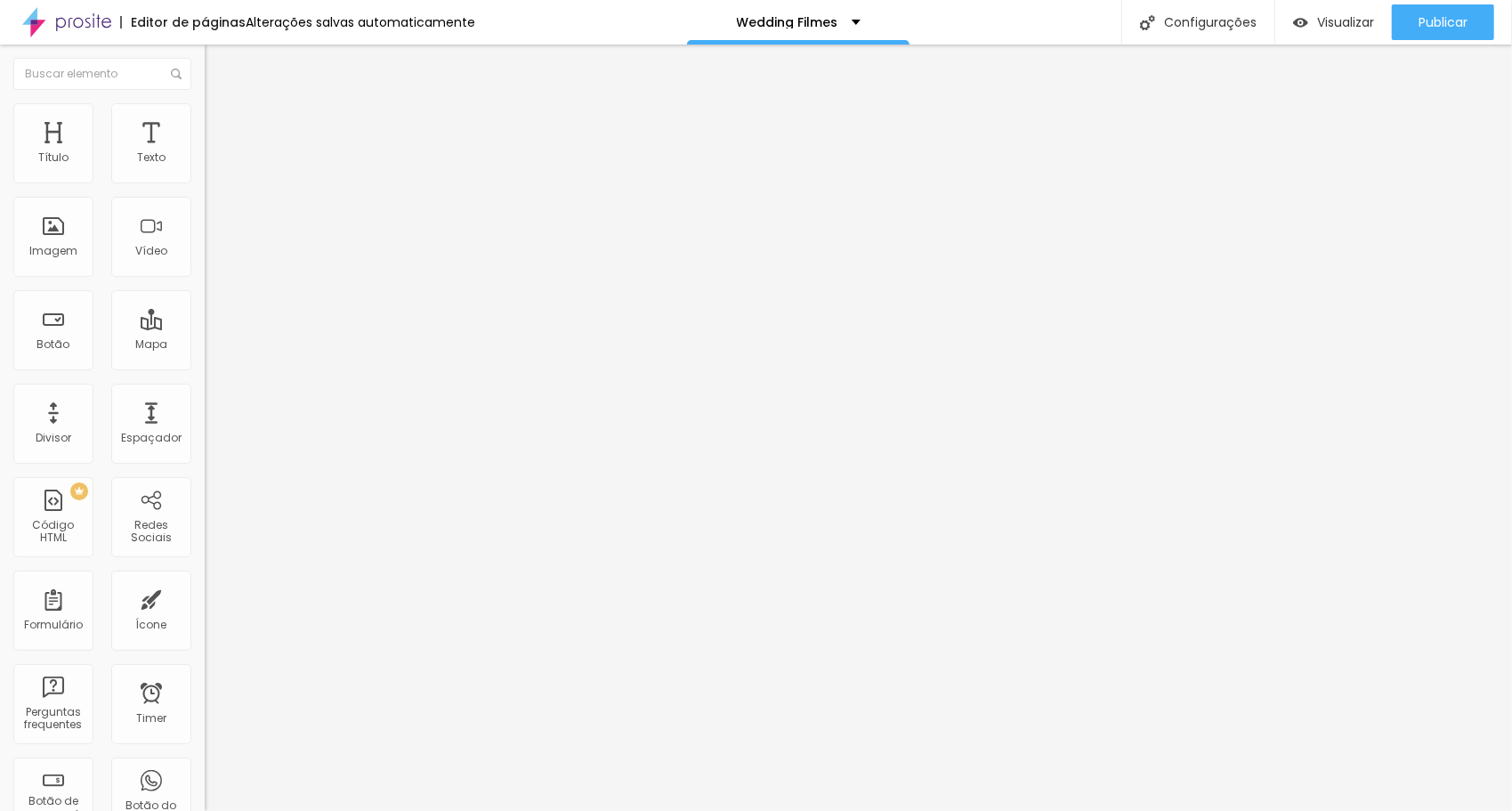
type input "60"
type input "61"
type input "63"
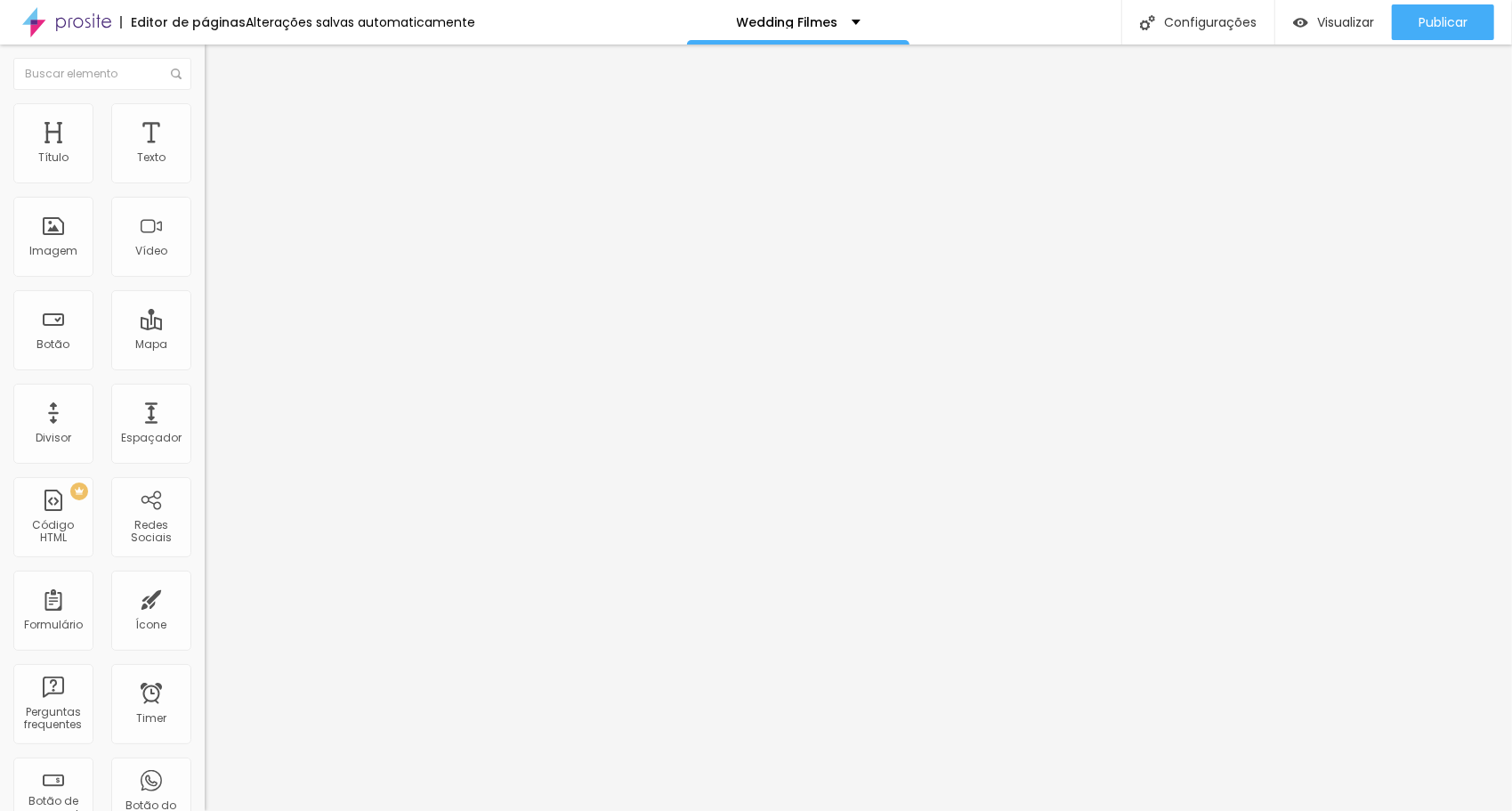
type input "67"
type input "69"
type input "71"
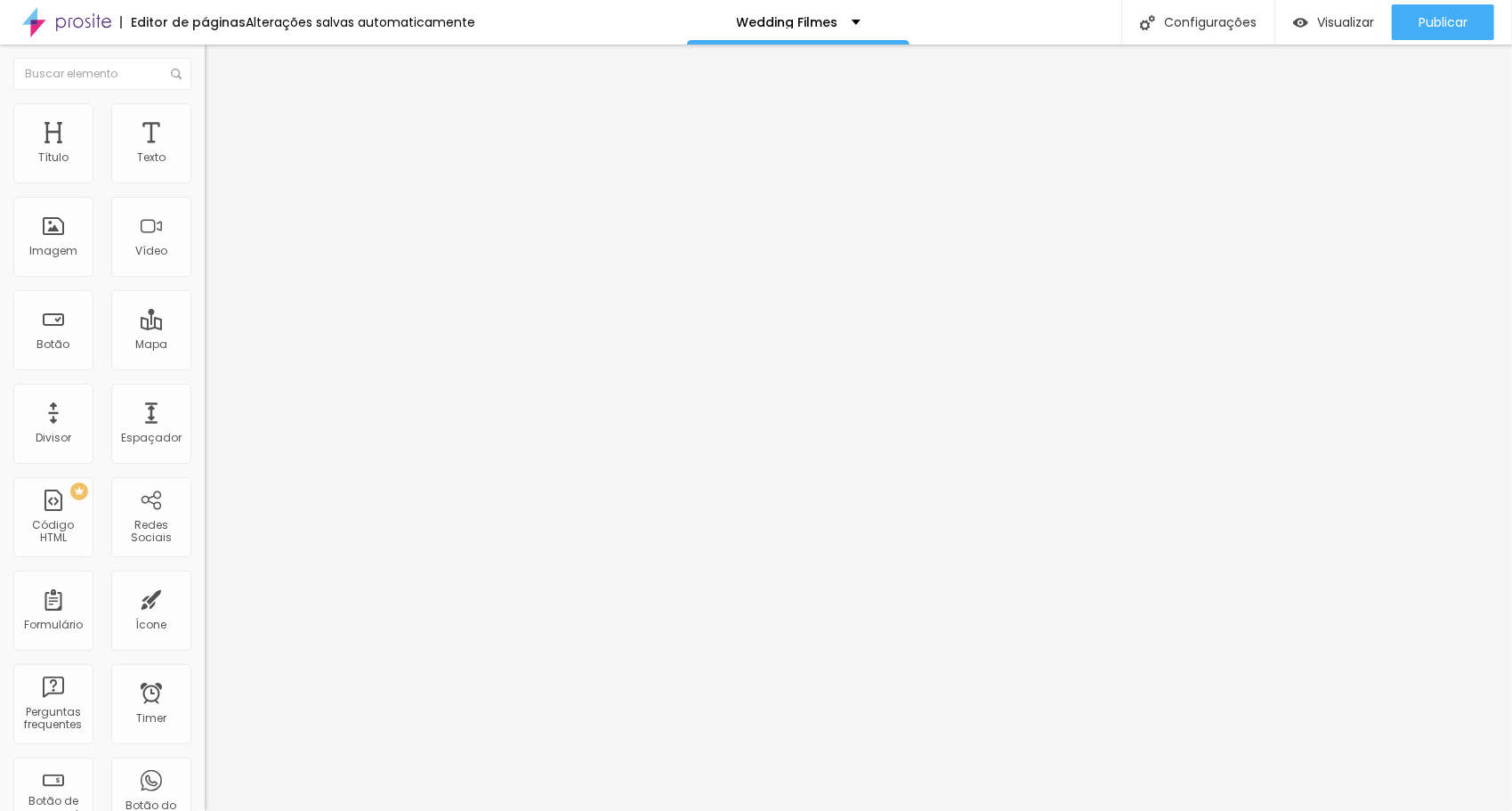
type input "71"
type input "75"
type input "77"
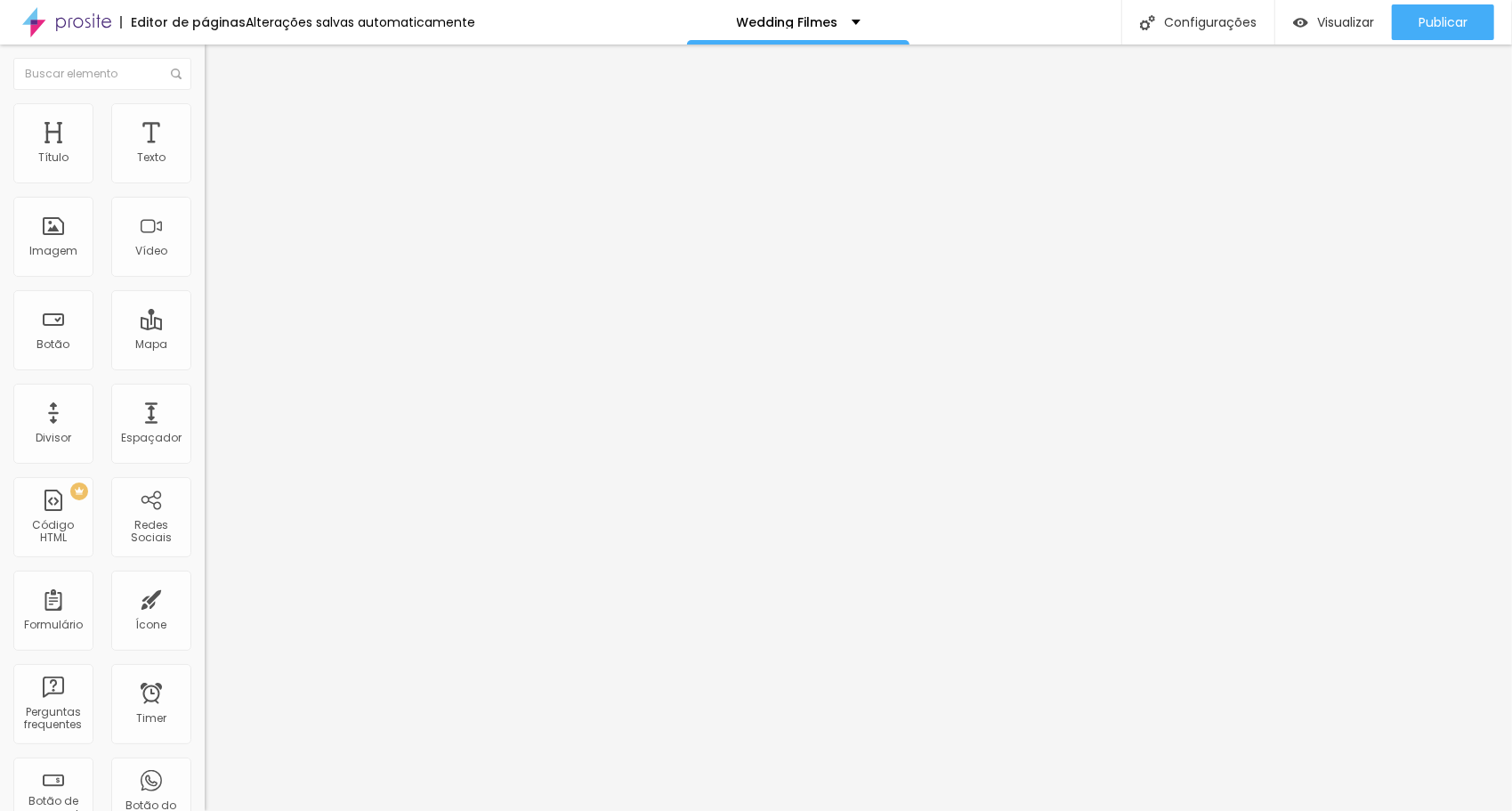
type input "79"
type input "80"
type input "83"
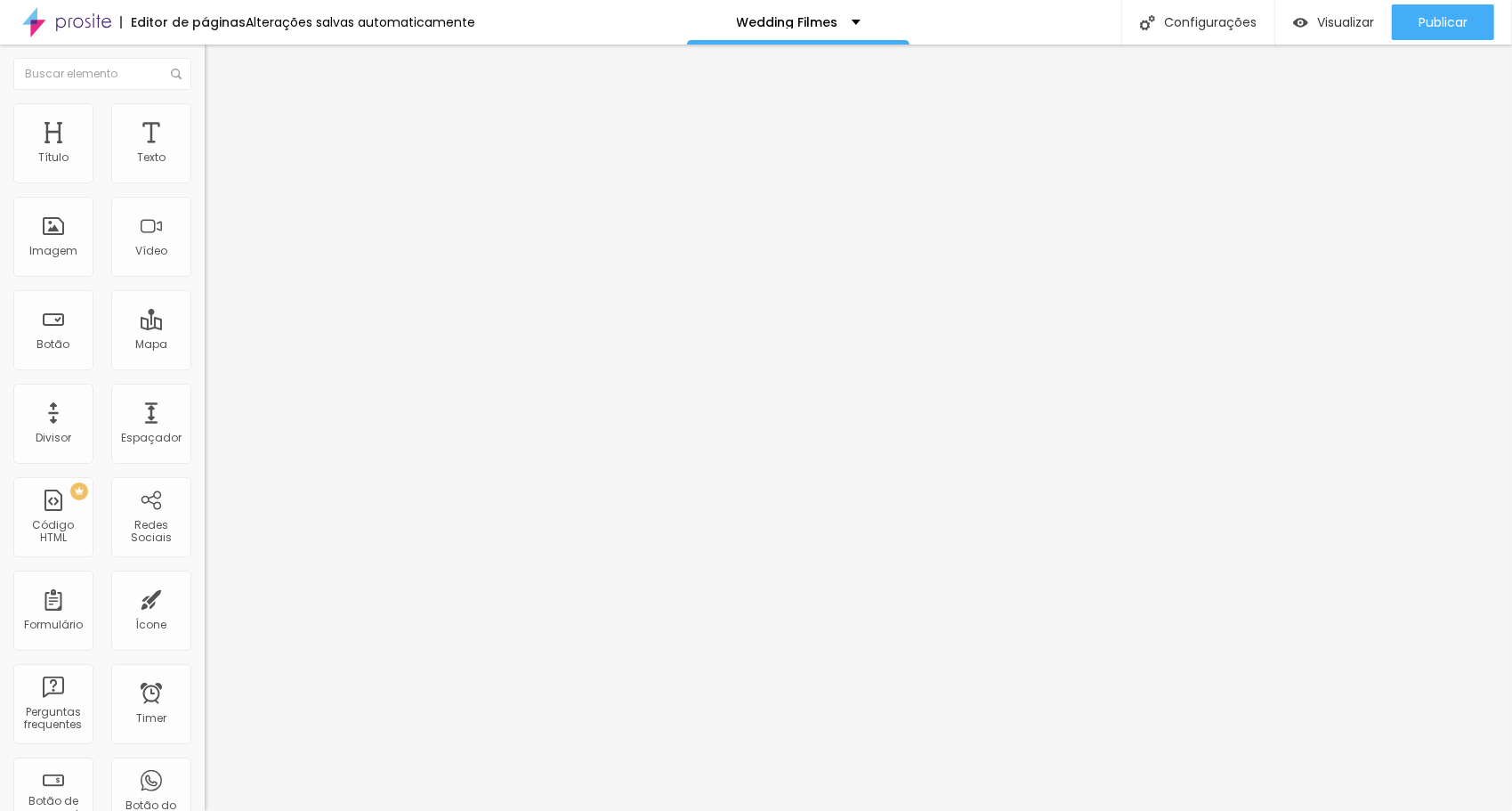
type input "83"
type input "84"
type input "87"
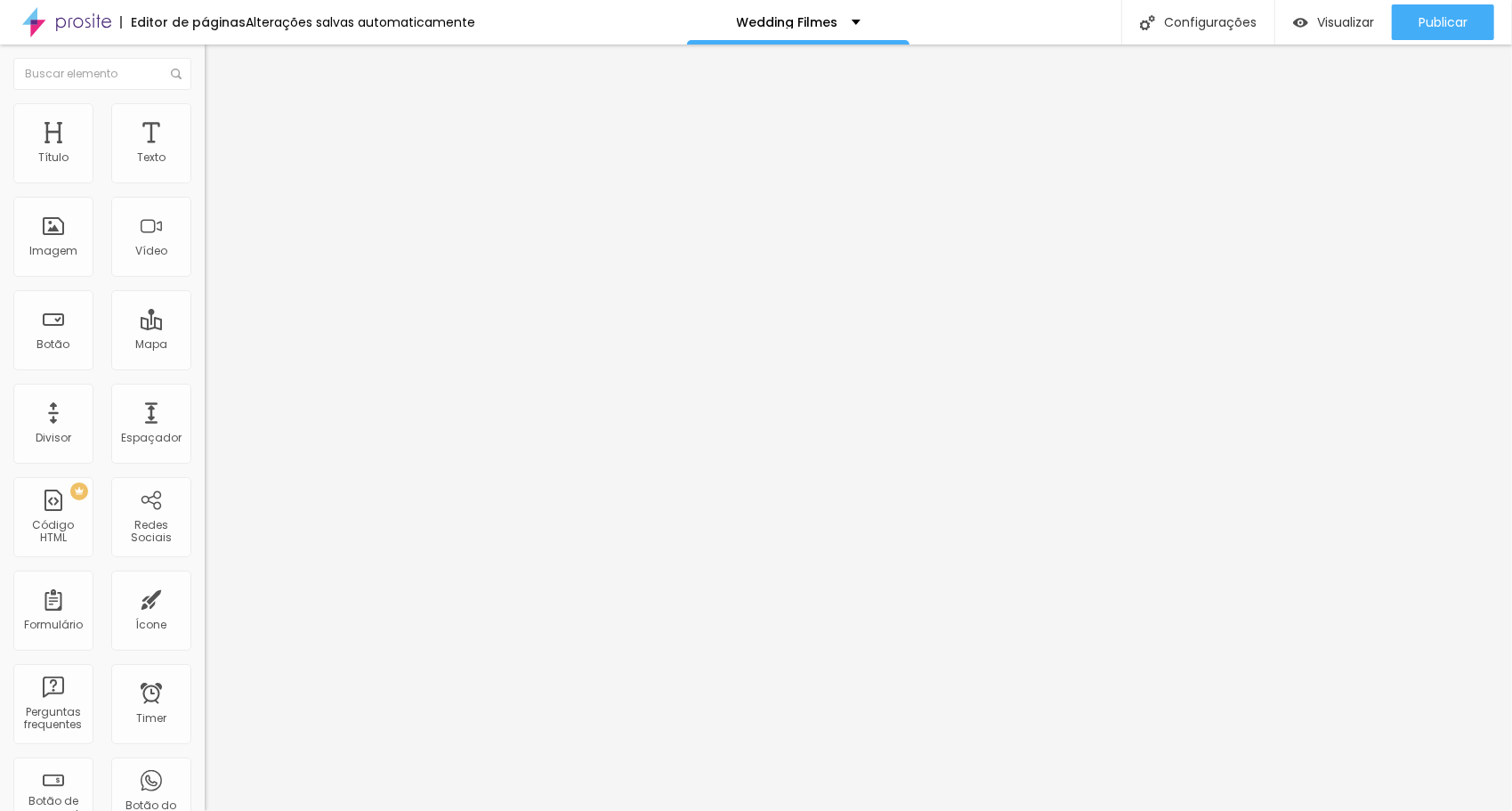
type input "89"
type input "90"
type input "92"
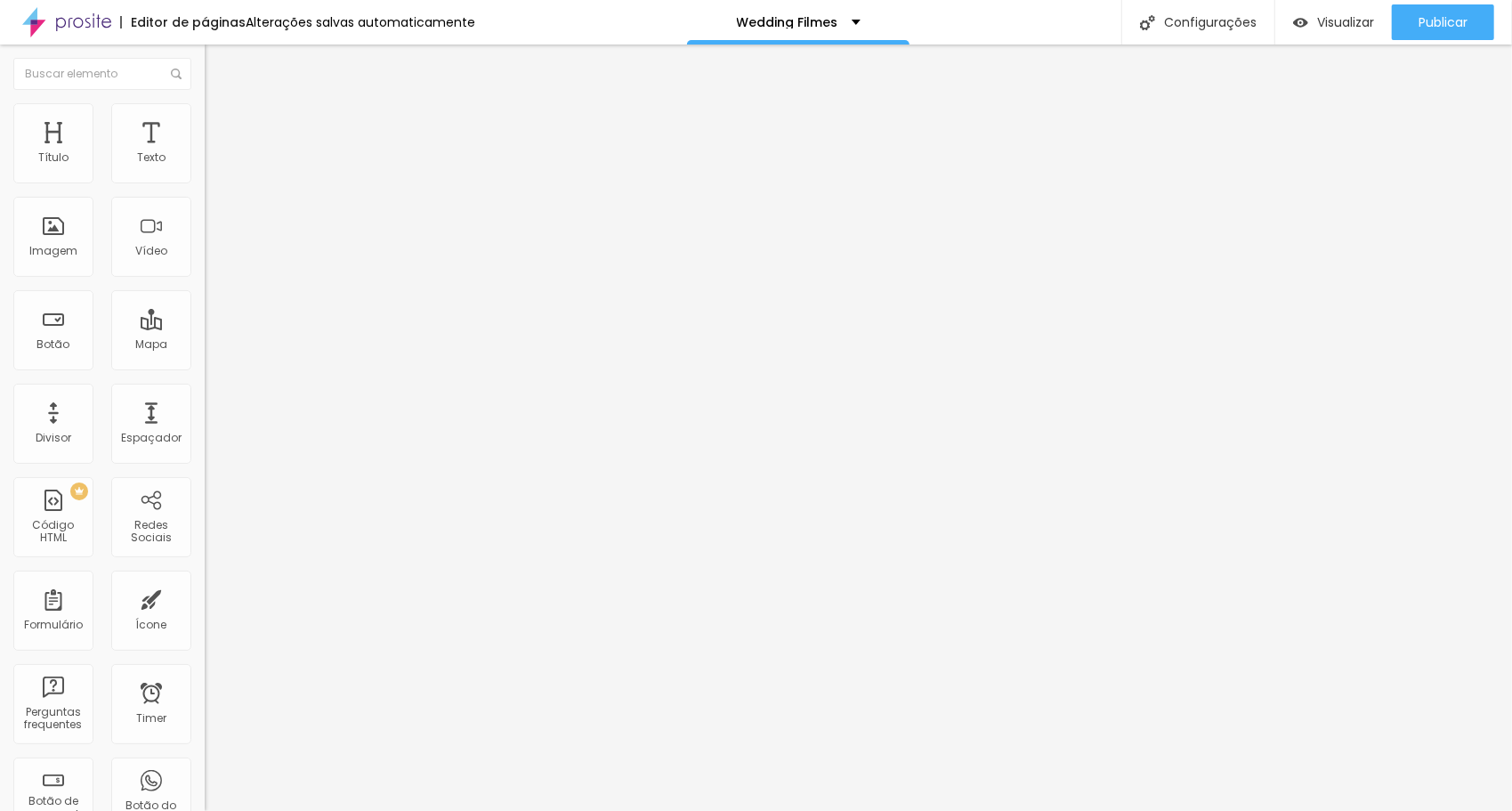
type input "92"
type input "94"
type input "95"
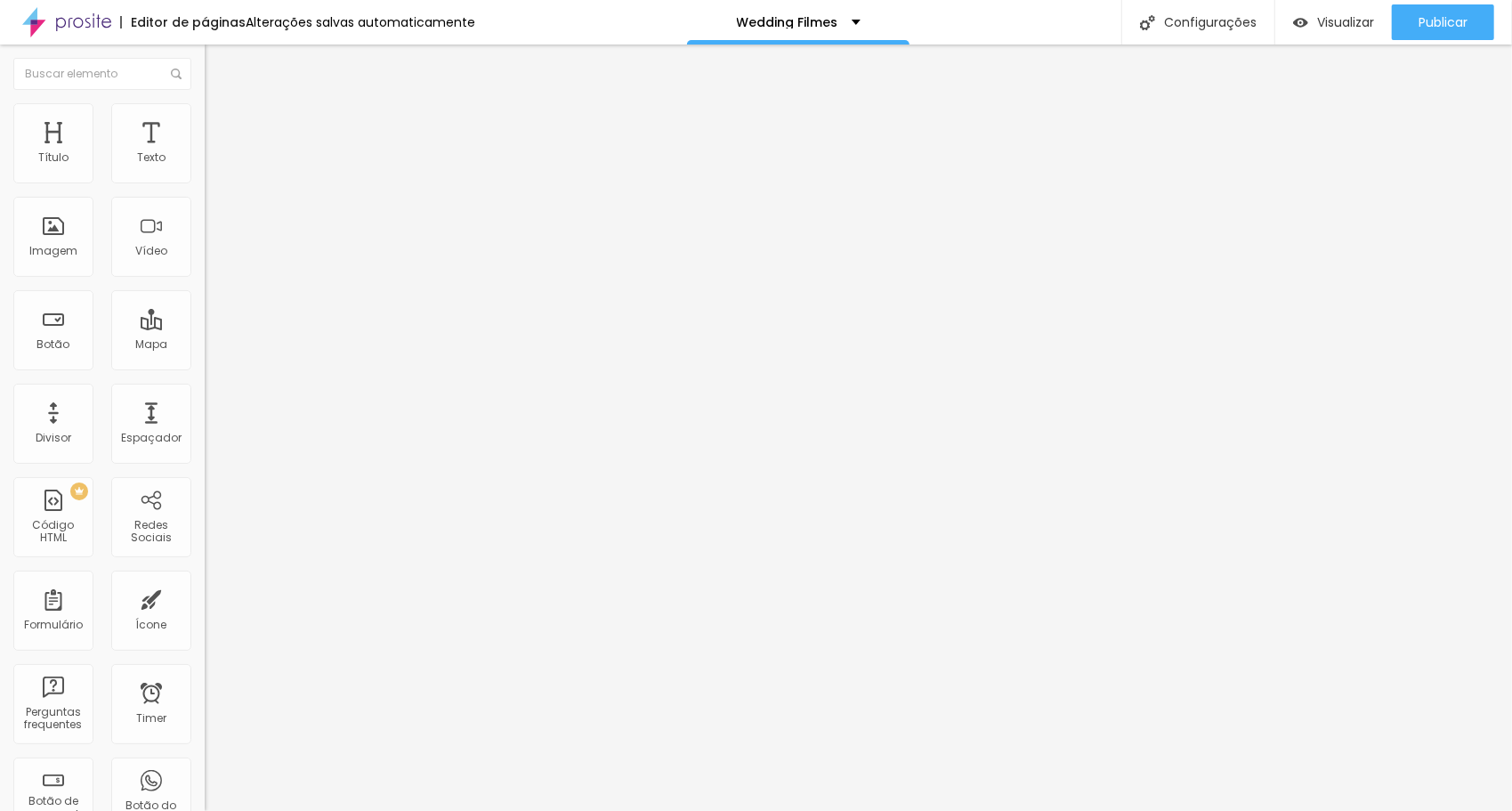
type input "96"
type input "97"
type input "98"
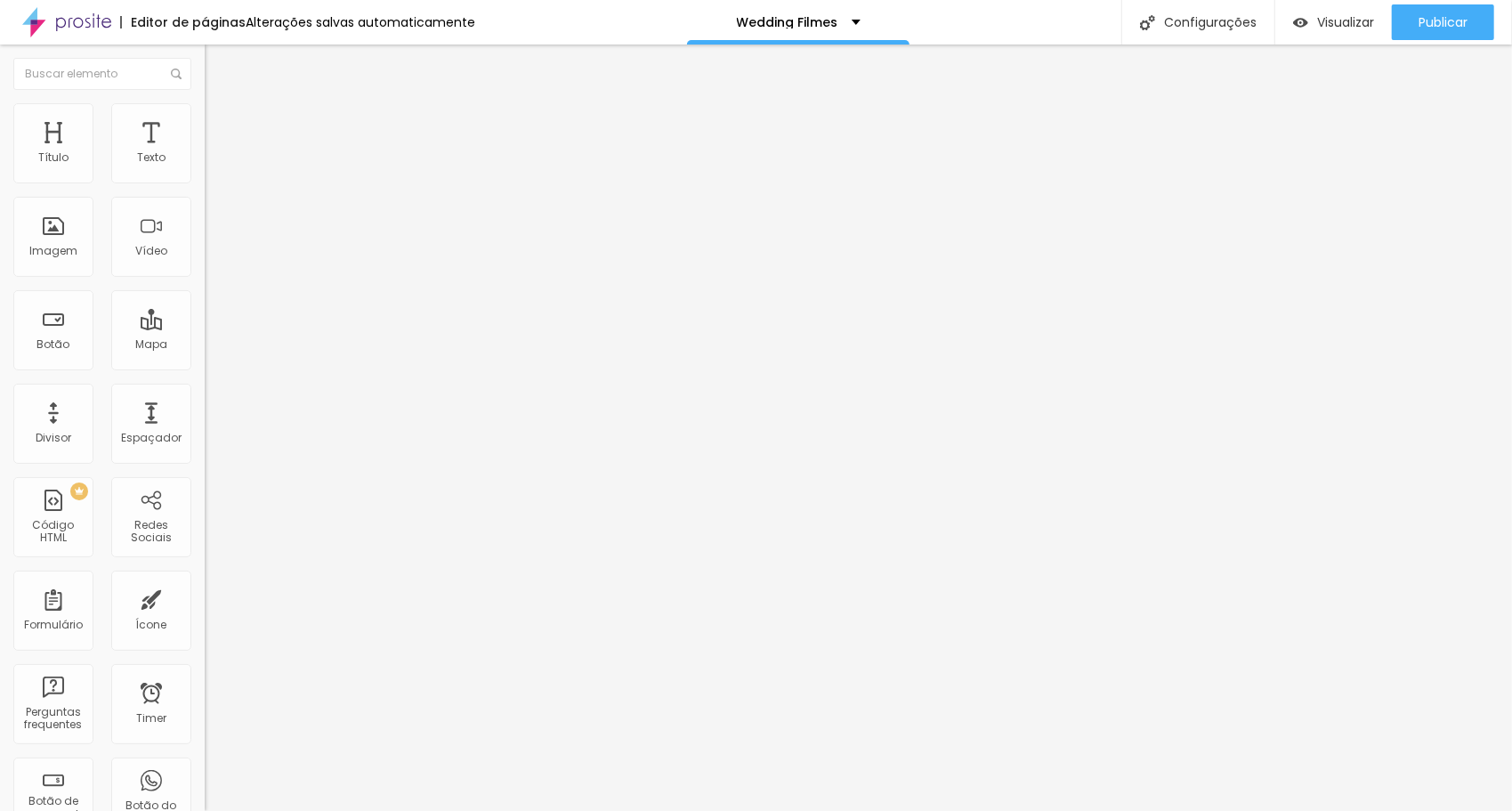
type input "98"
type input "97"
type input "96"
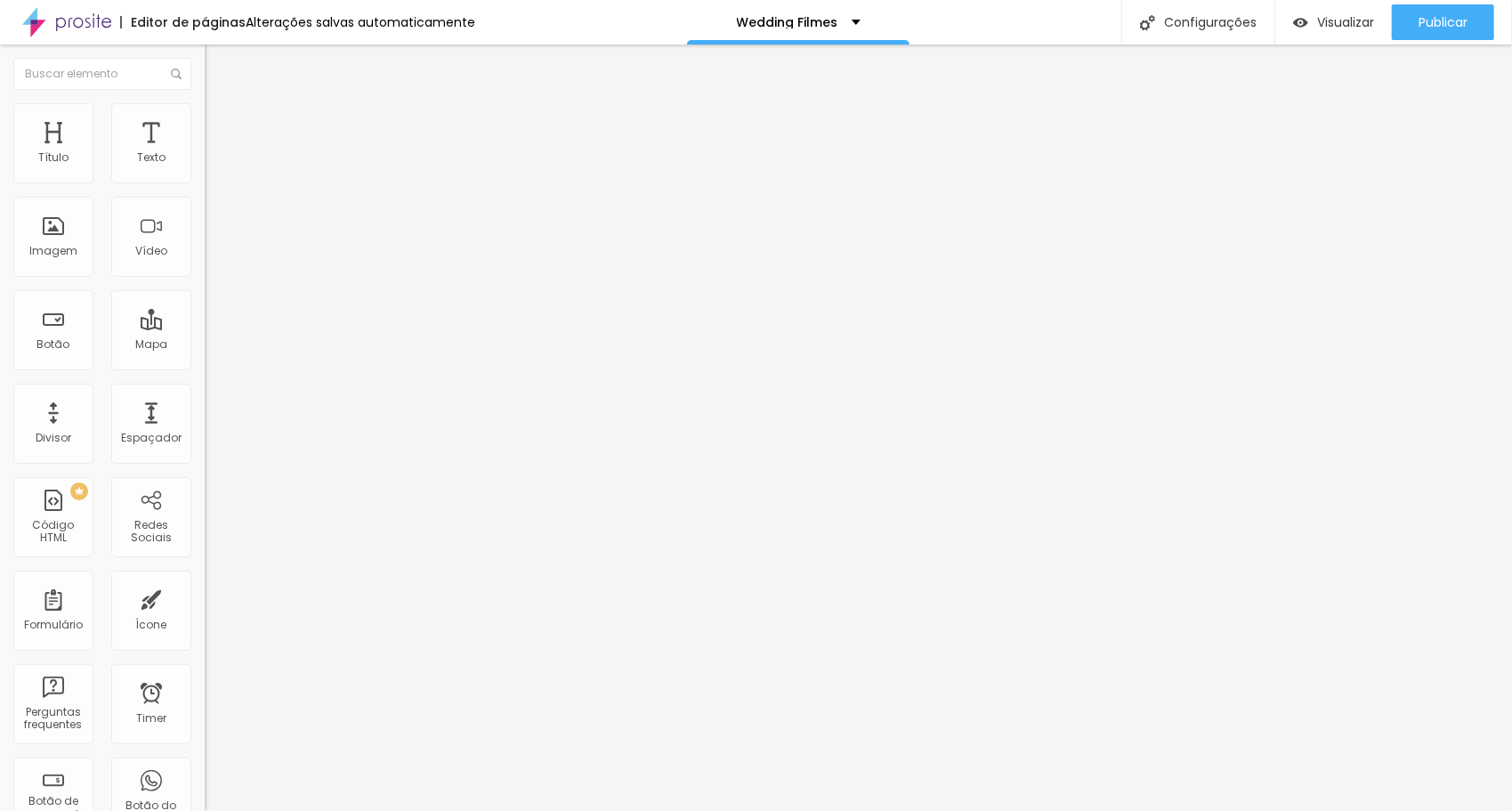
type input "95"
type input "94"
type input "92"
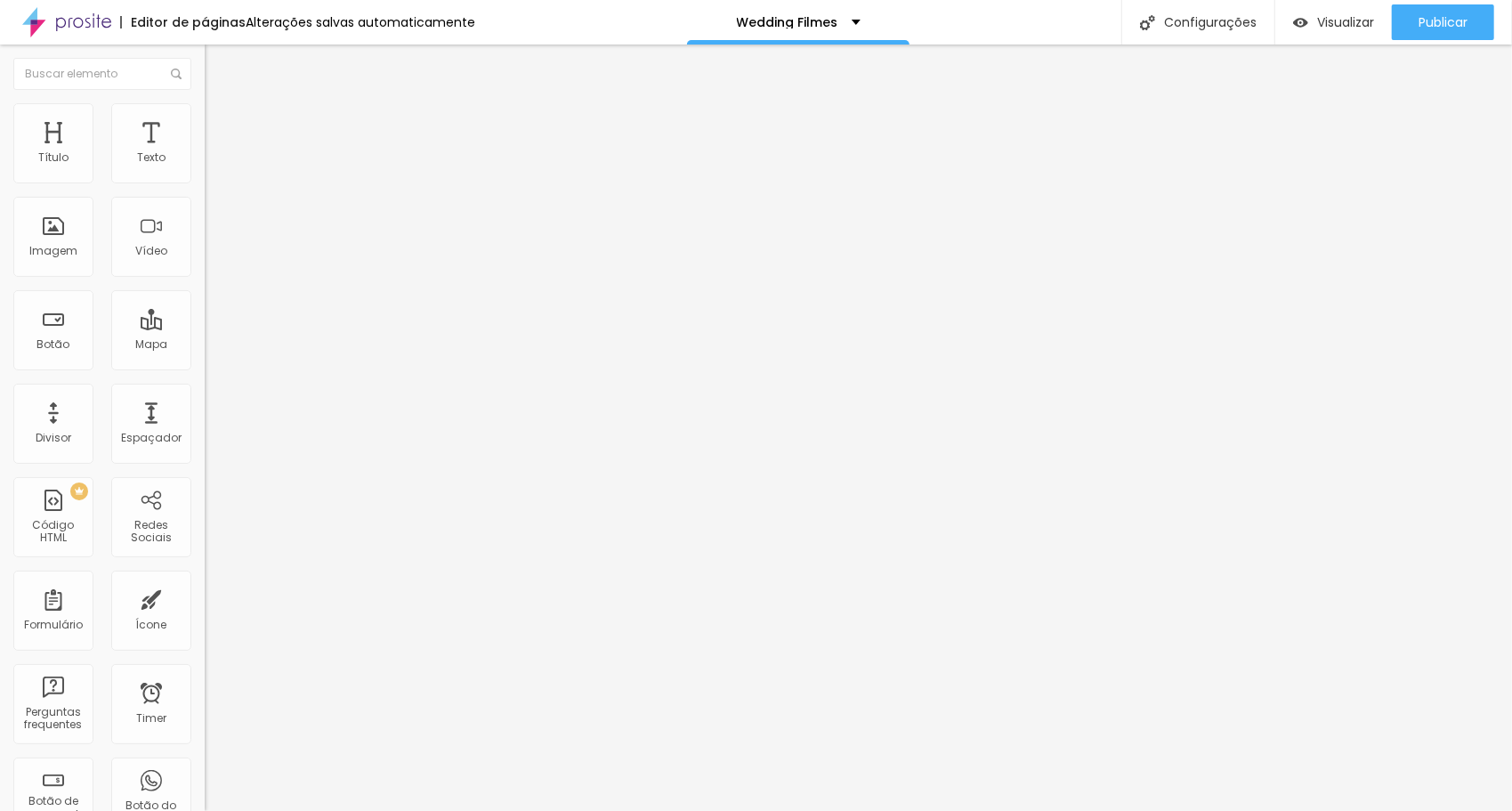
type input "92"
type input "89"
drag, startPoint x: 41, startPoint y: 205, endPoint x: 131, endPoint y: 217, distance: 90.8
type input "88"
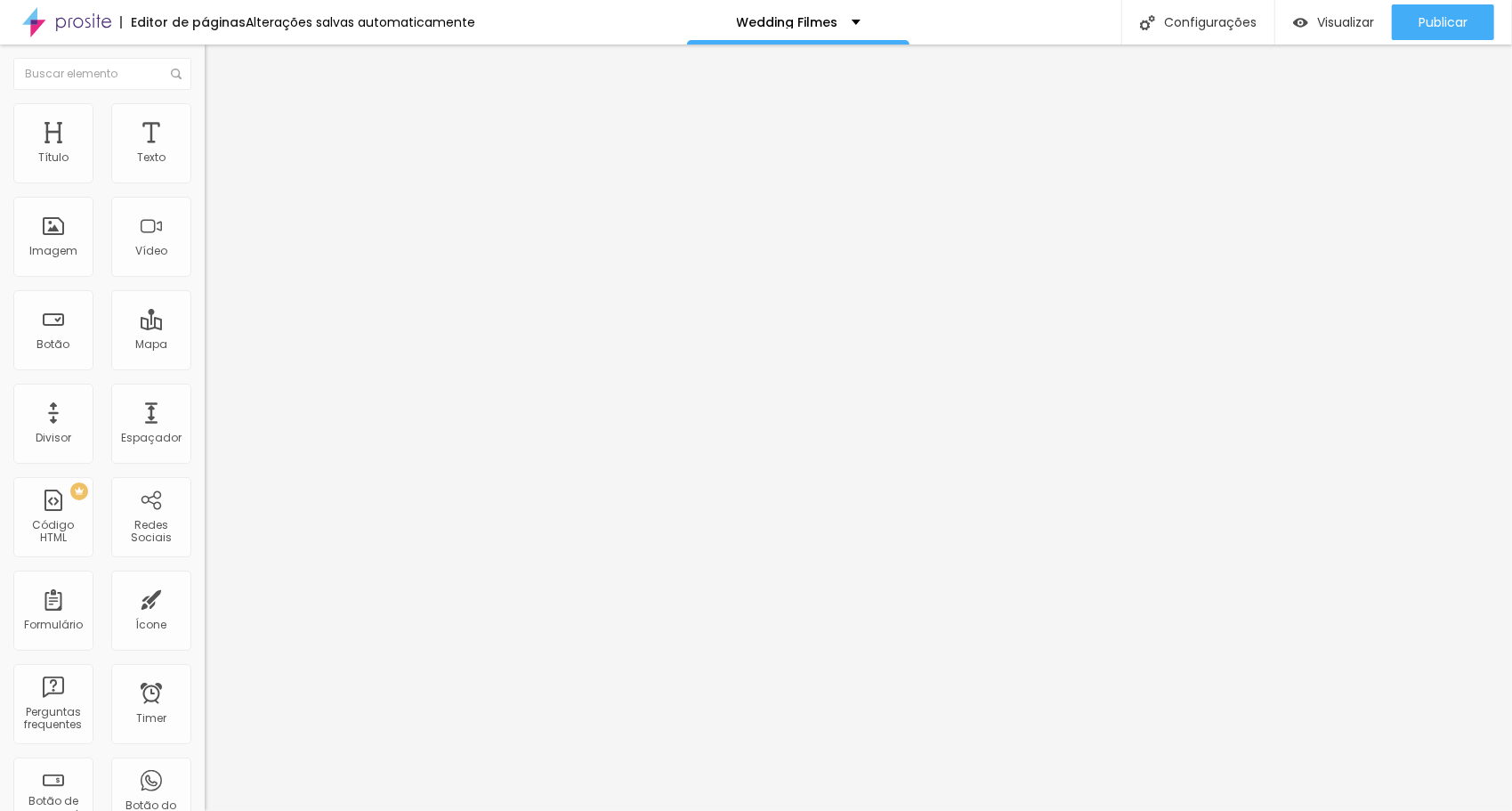
click at [204, 579] on input "range" at bounding box center [262, 586] width 115 height 14
type input "88"
type input "84"
type input "83"
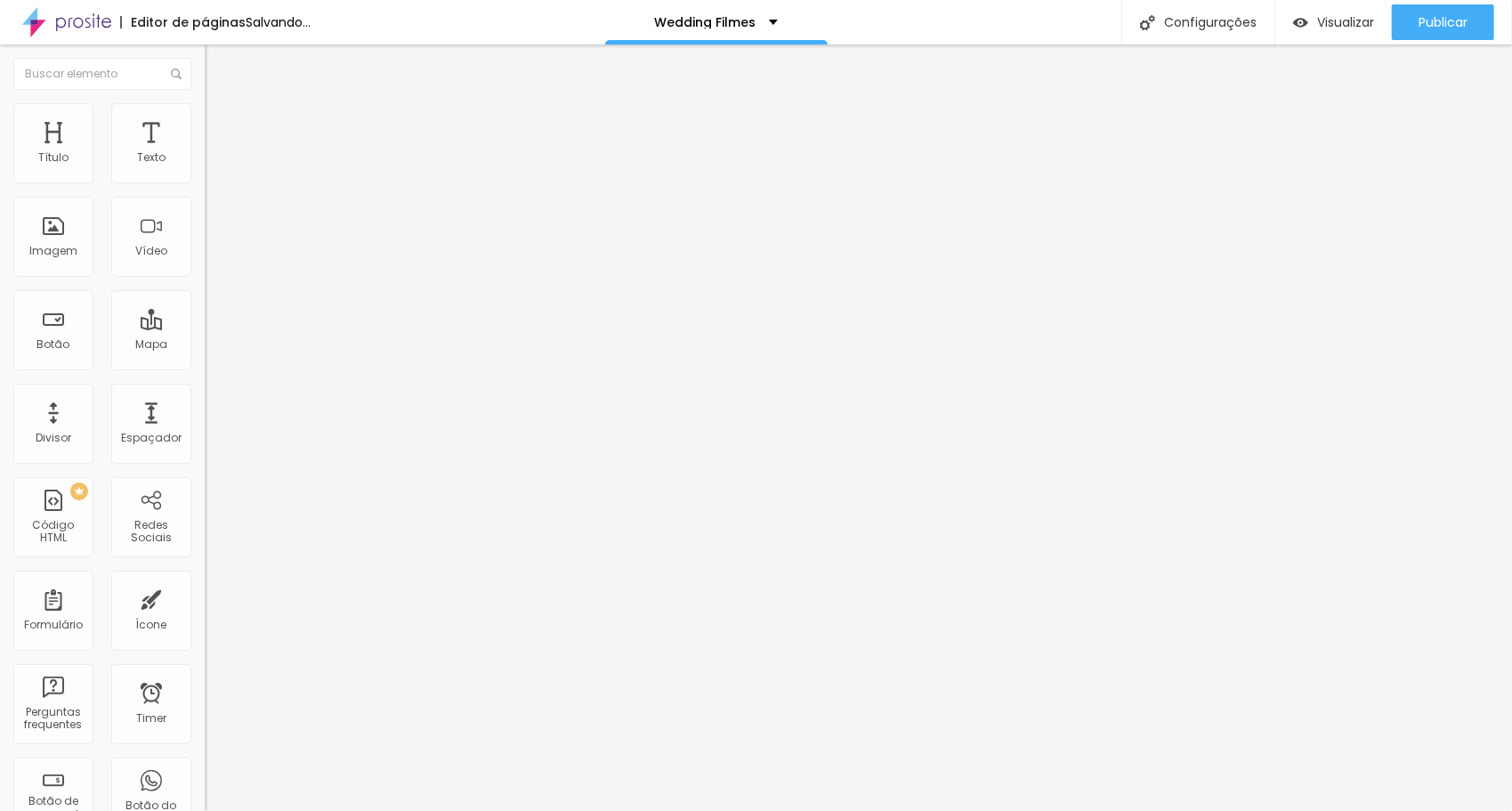
type input "83"
type input "81"
type input "80"
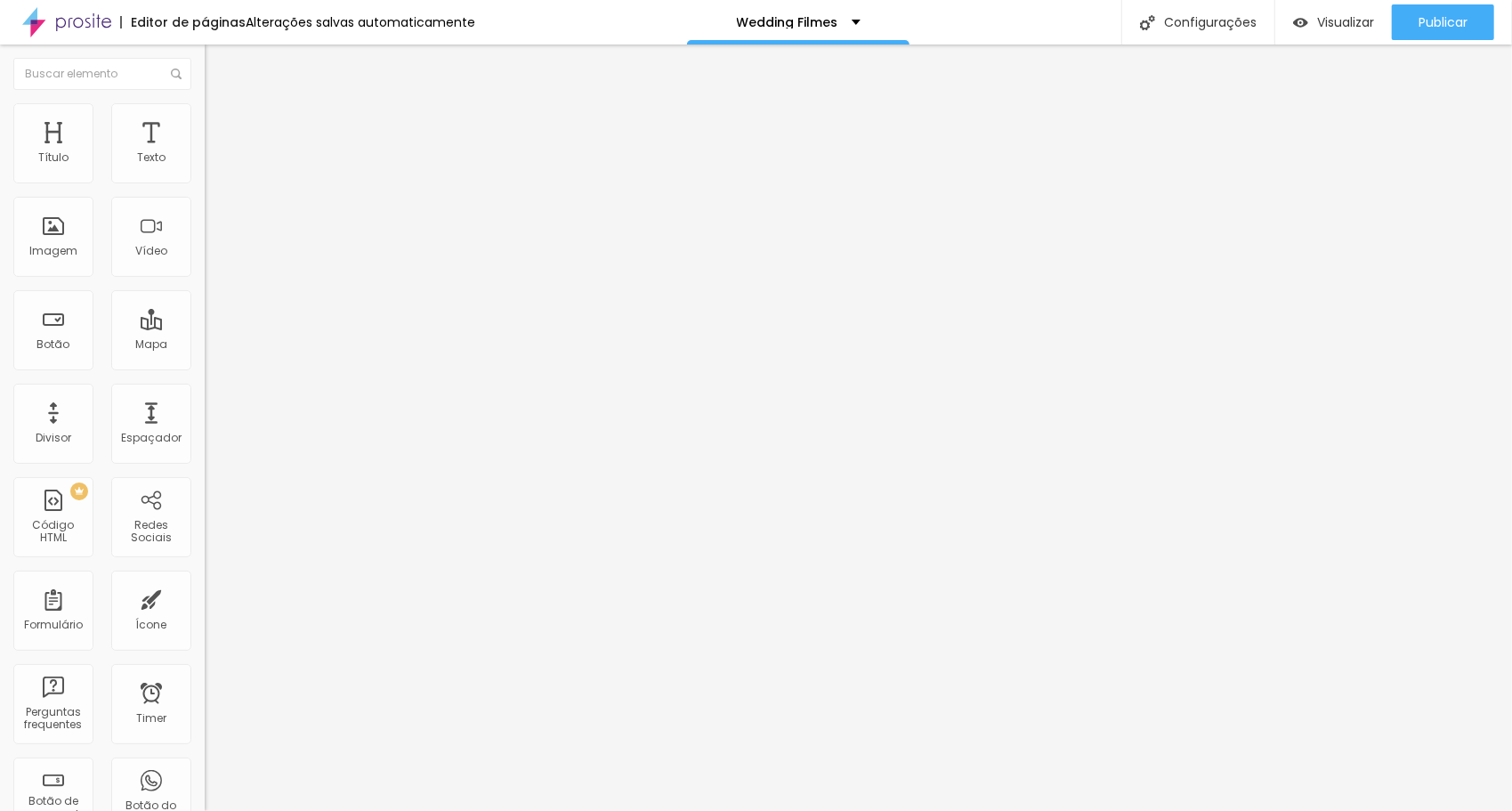
drag, startPoint x: 133, startPoint y: 206, endPoint x: 544, endPoint y: 221, distance: 411.3
click at [319, 579] on input "range" at bounding box center [262, 586] width 115 height 14
drag, startPoint x: 64, startPoint y: 178, endPoint x: 0, endPoint y: 204, distance: 69.1
click at [204, 327] on input "range" at bounding box center [262, 334] width 115 height 14
drag, startPoint x: 57, startPoint y: 177, endPoint x: 0, endPoint y: 174, distance: 57.1
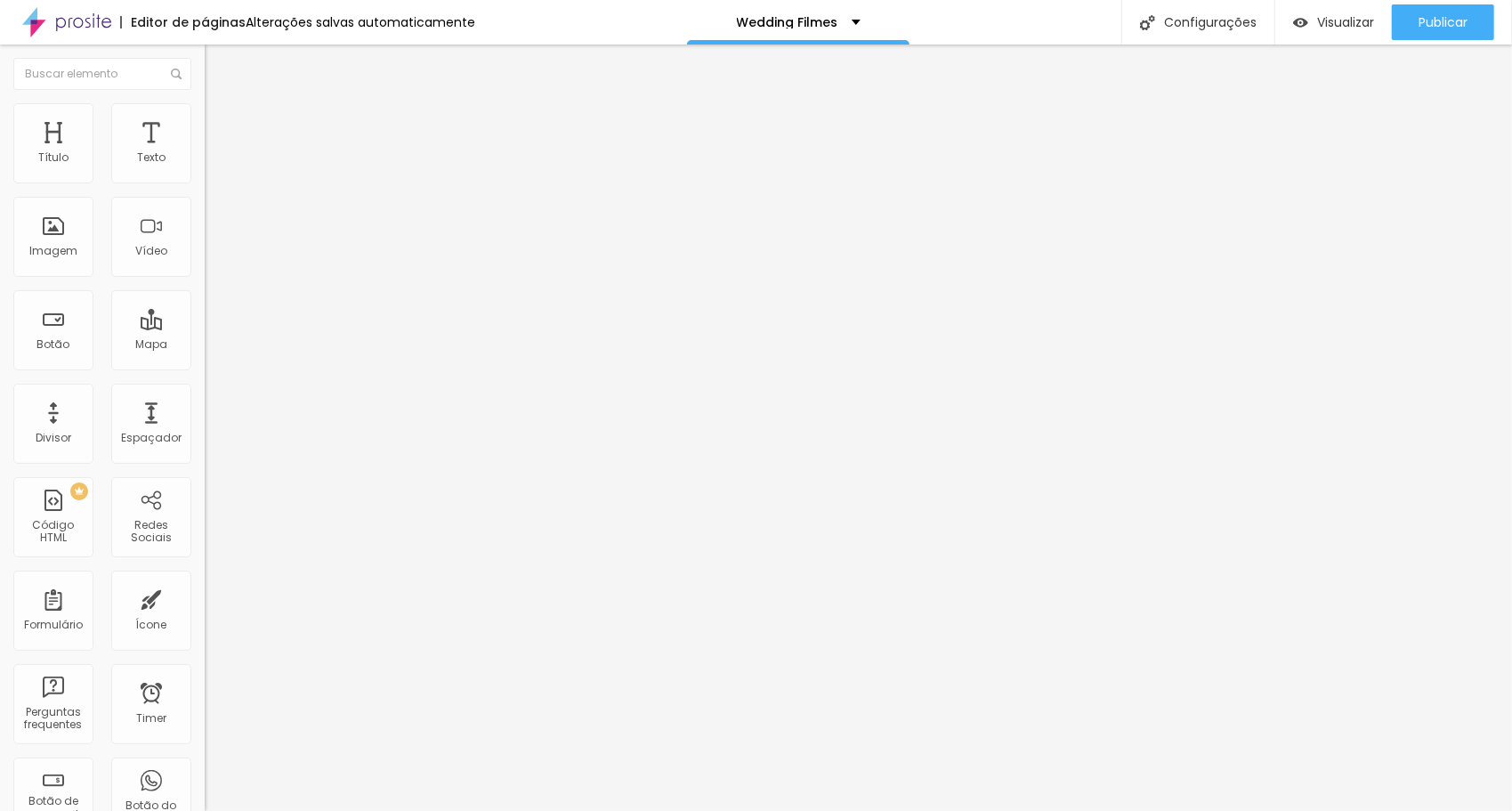
click at [204, 327] on input "range" at bounding box center [262, 334] width 115 height 14
click at [221, 122] on span "Avançado" at bounding box center [250, 115] width 58 height 15
click at [1438, 15] on span "Publicar" at bounding box center [1442, 22] width 49 height 14
click at [204, 157] on div "0 Espaço de cima 100 Espaço de baixo ID Html Classes Html Visível nos dispositi…" at bounding box center [306, 444] width 204 height 646
click at [204, 153] on img at bounding box center [209, 148] width 11 height 11
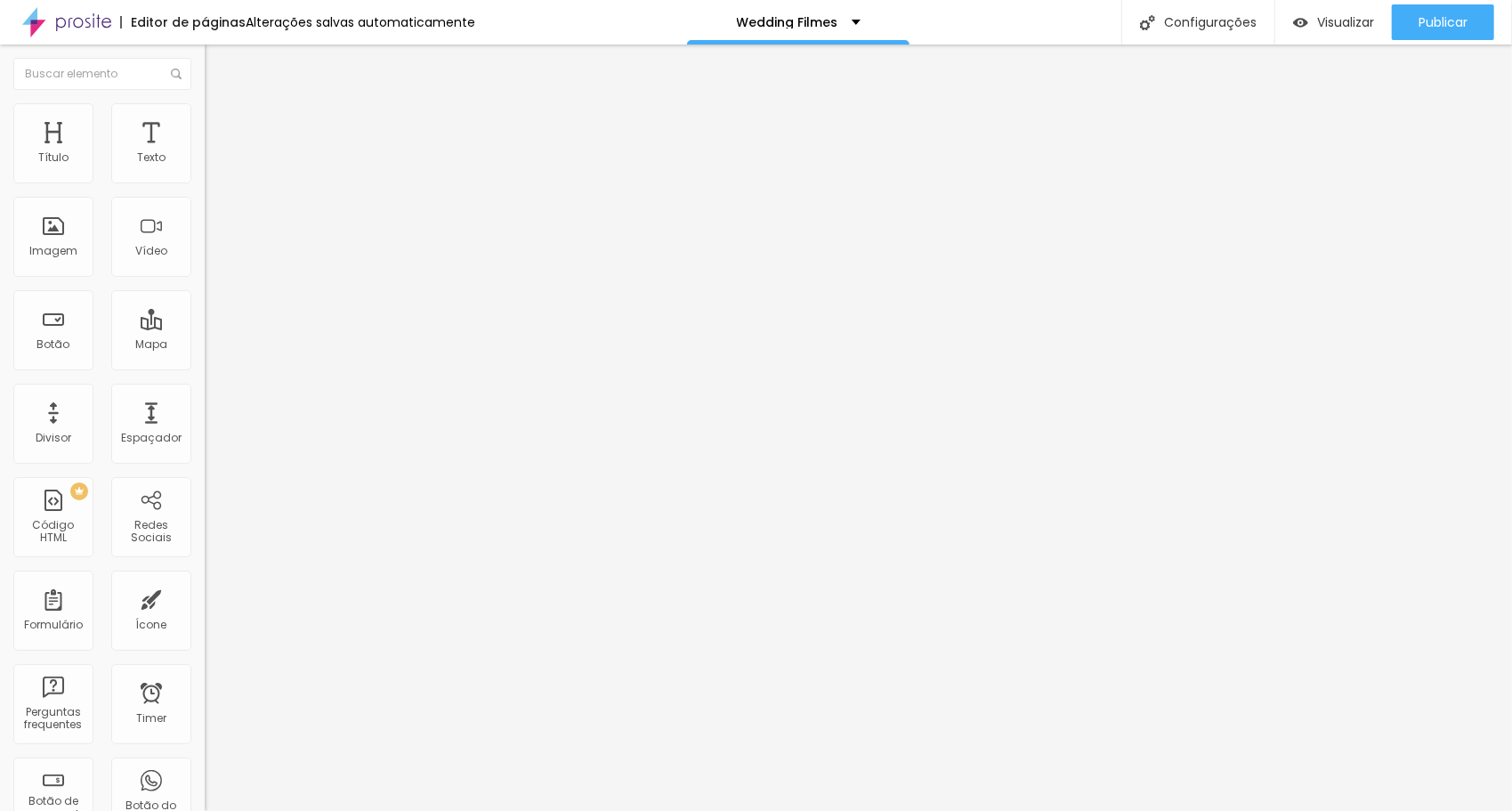
drag, startPoint x: 751, startPoint y: 363, endPoint x: 776, endPoint y: 362, distance: 25.0
click at [204, 153] on img at bounding box center [209, 148] width 11 height 11
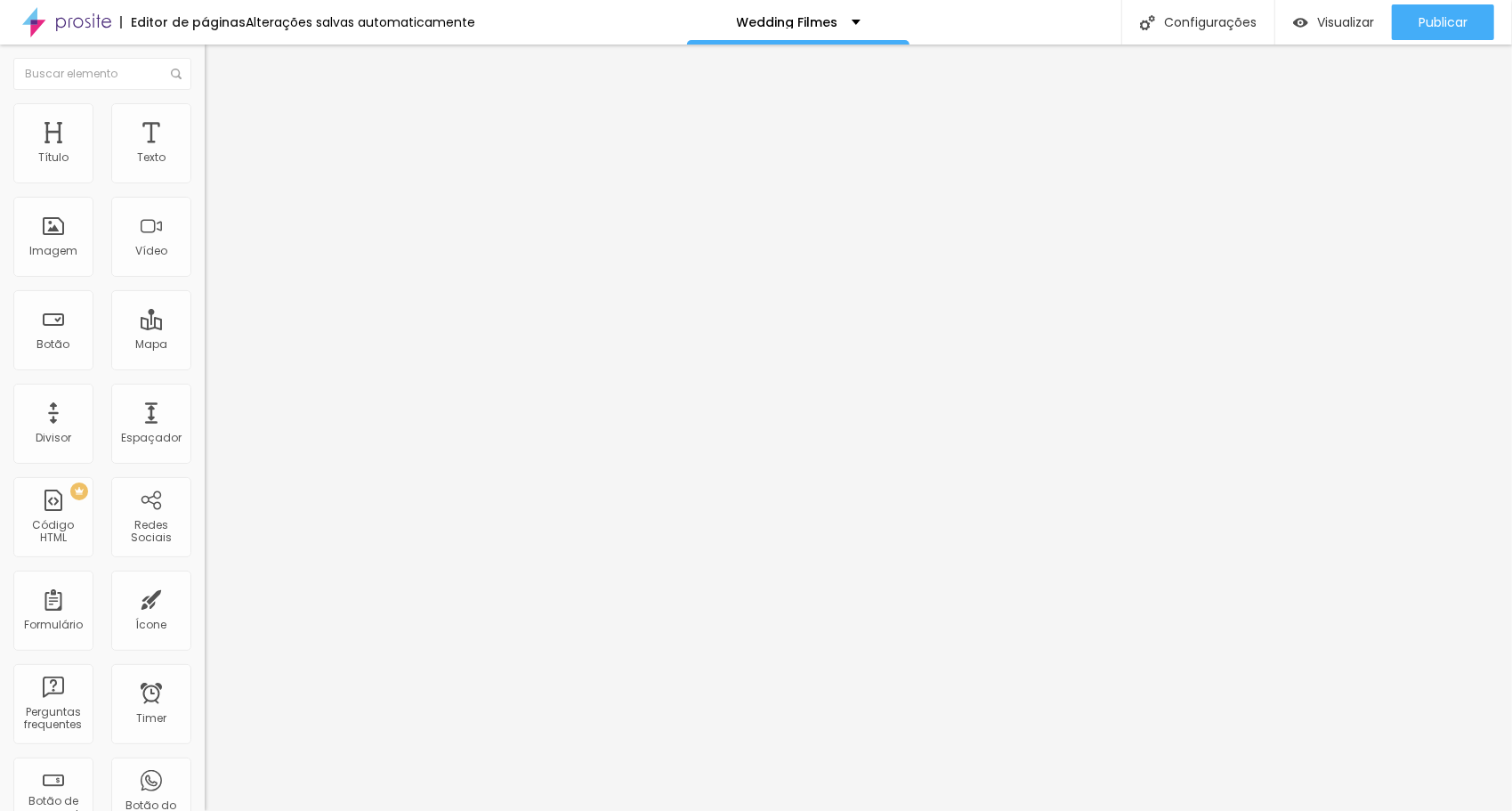
click at [1344, 18] on span "Visualizar" at bounding box center [1344, 22] width 57 height 14
